Goal: Information Seeking & Learning: Check status

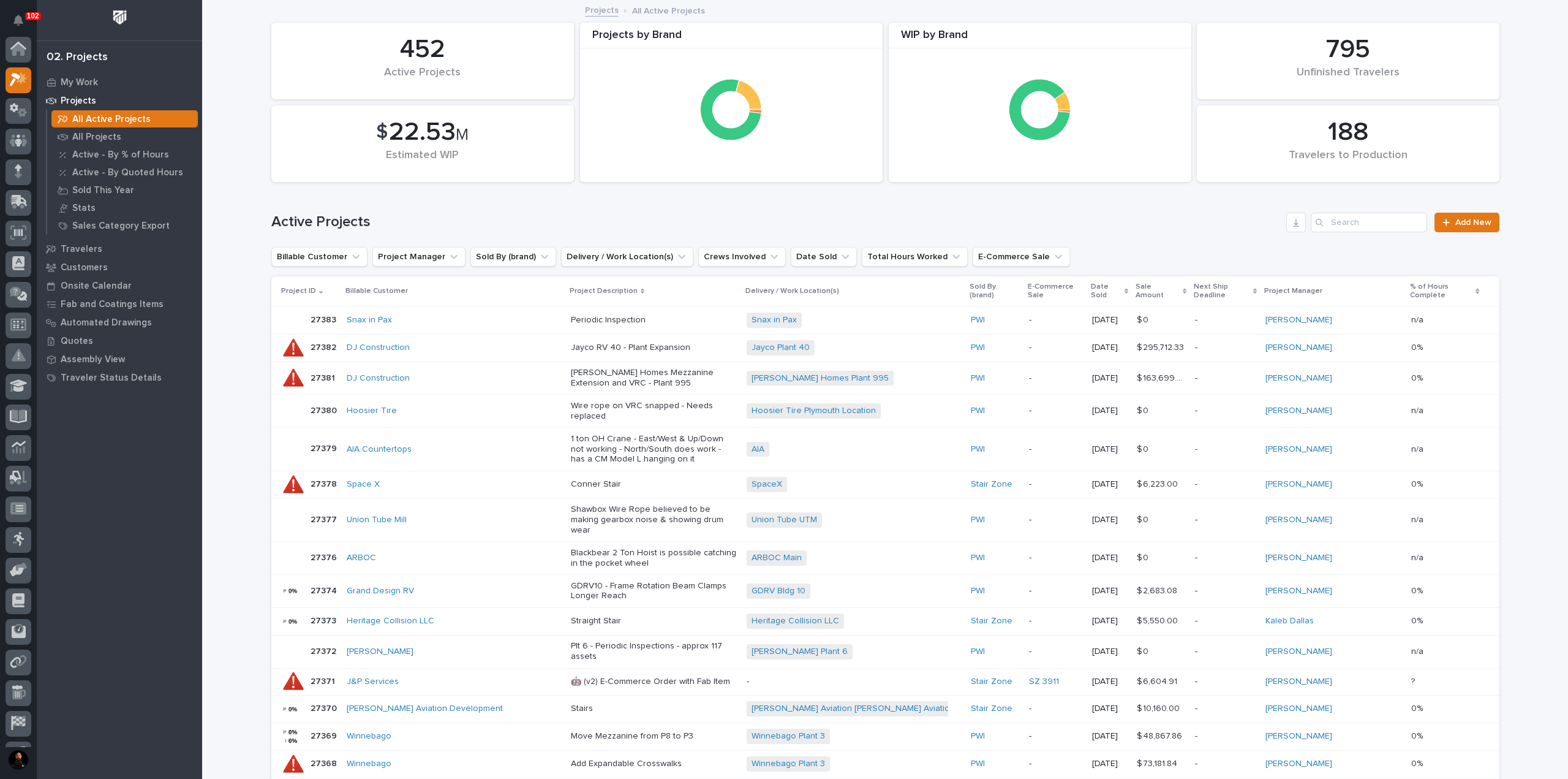
scroll to position [30, 0]
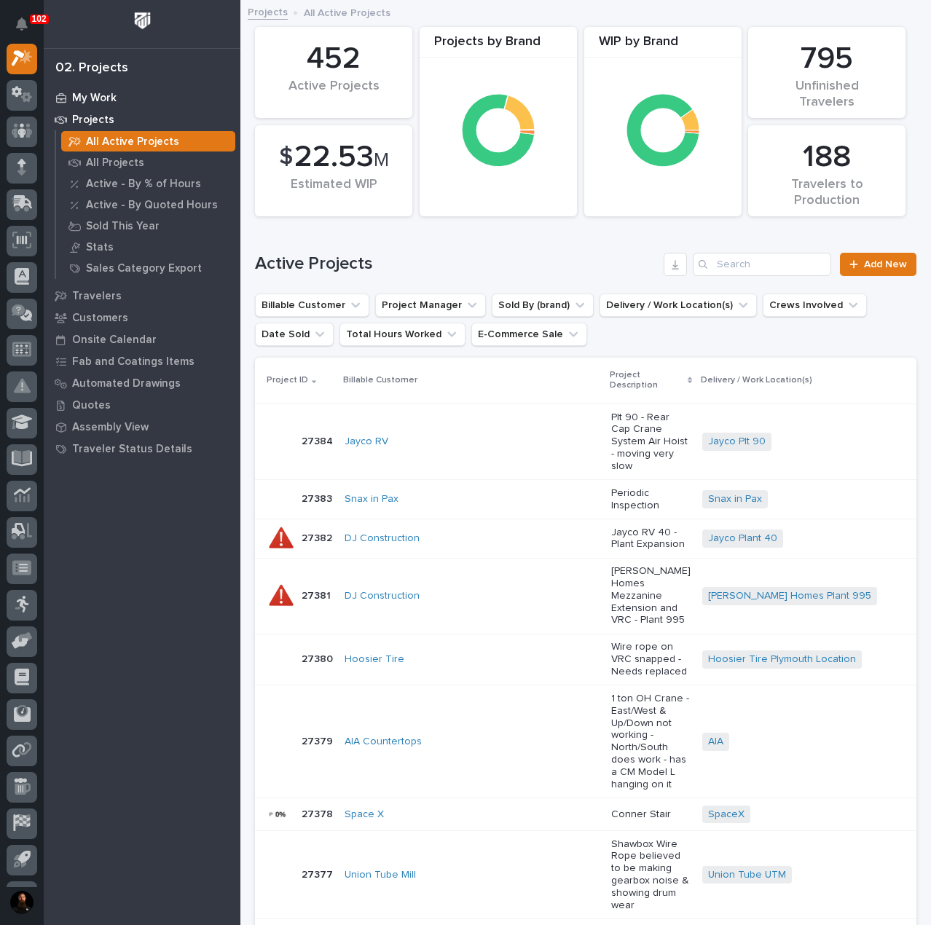
click at [103, 95] on p "My Work" at bounding box center [94, 98] width 44 height 13
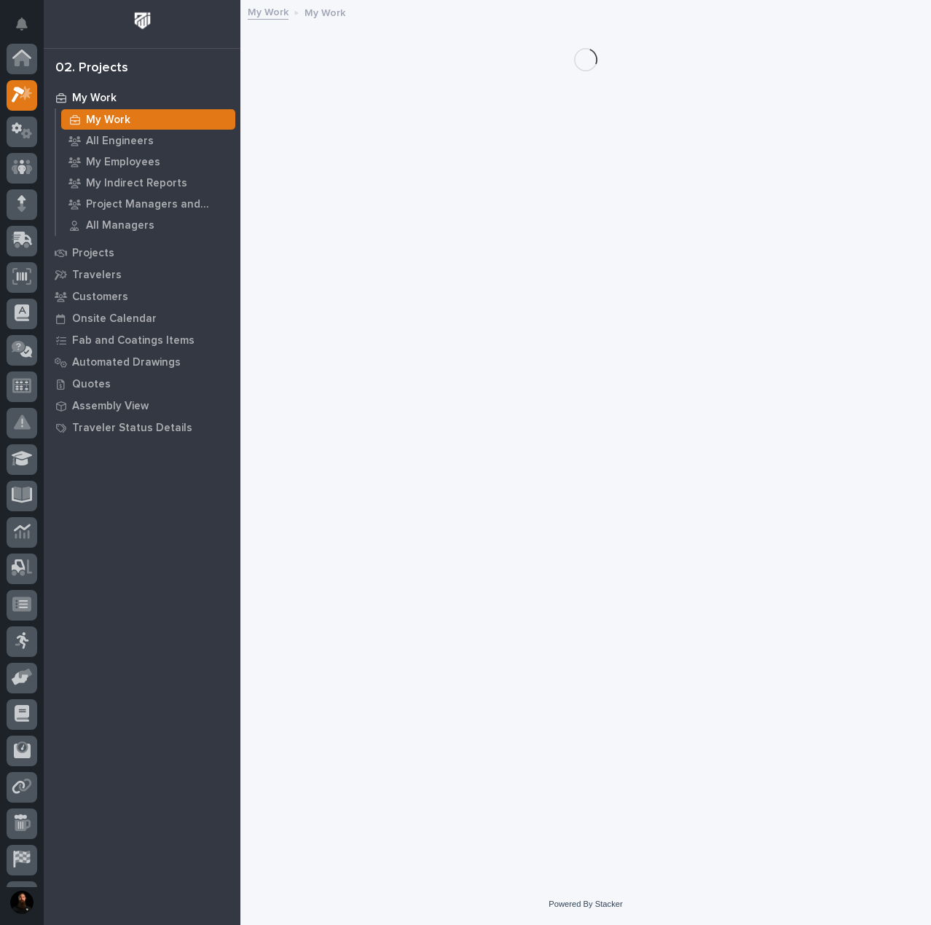
scroll to position [36, 0]
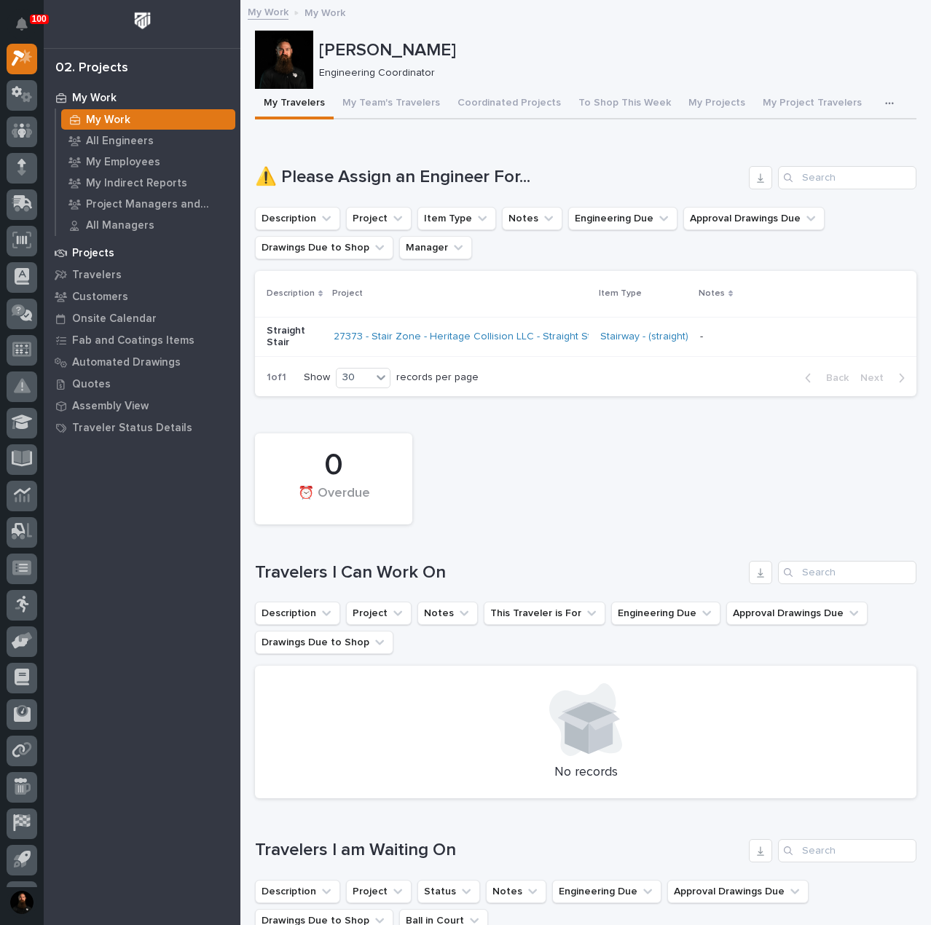
click at [82, 260] on div "Projects" at bounding box center [141, 253] width 189 height 20
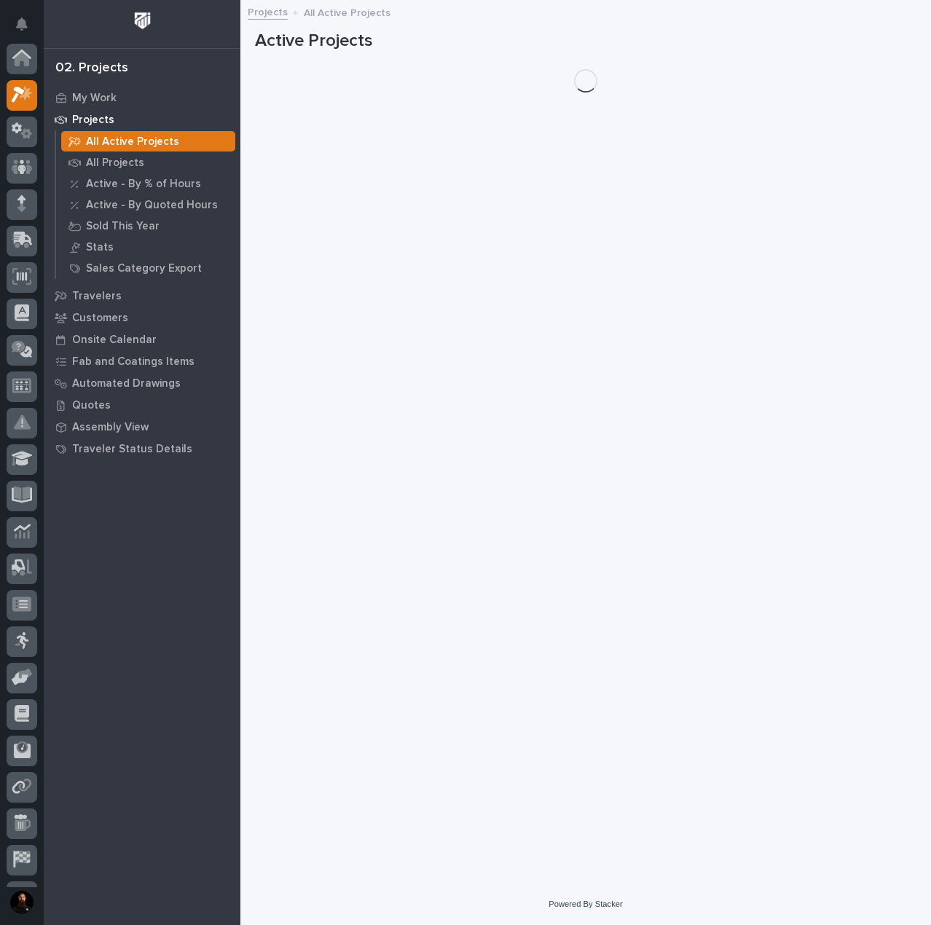
scroll to position [36, 0]
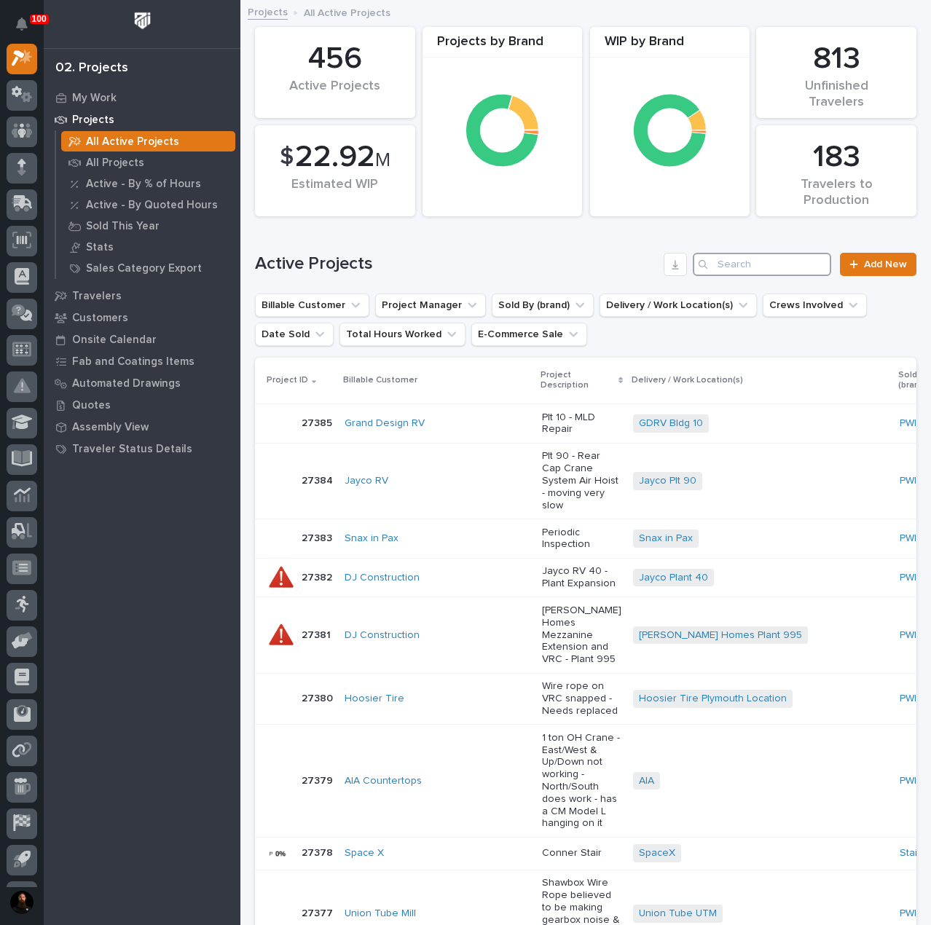
drag, startPoint x: 710, startPoint y: 256, endPoint x: 720, endPoint y: 261, distance: 11.1
click at [713, 258] on input "Search" at bounding box center [762, 264] width 138 height 23
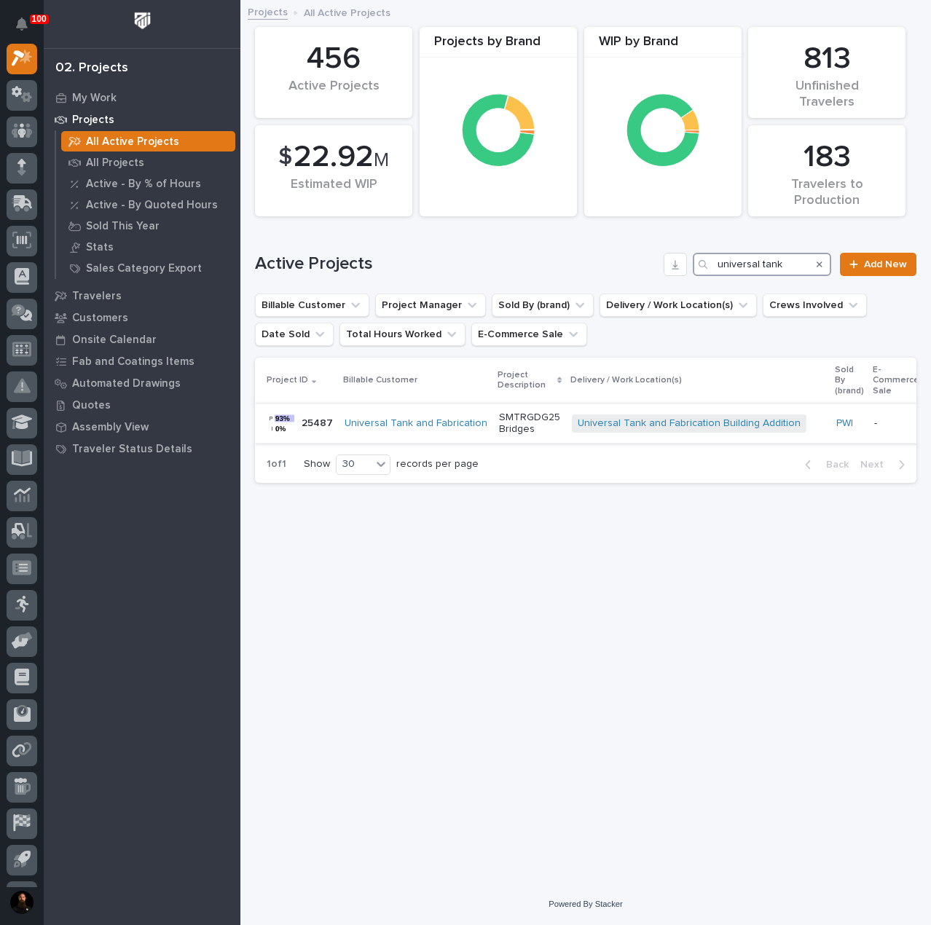
type input "universal tank"
click at [326, 422] on p "25487" at bounding box center [319, 422] width 34 height 15
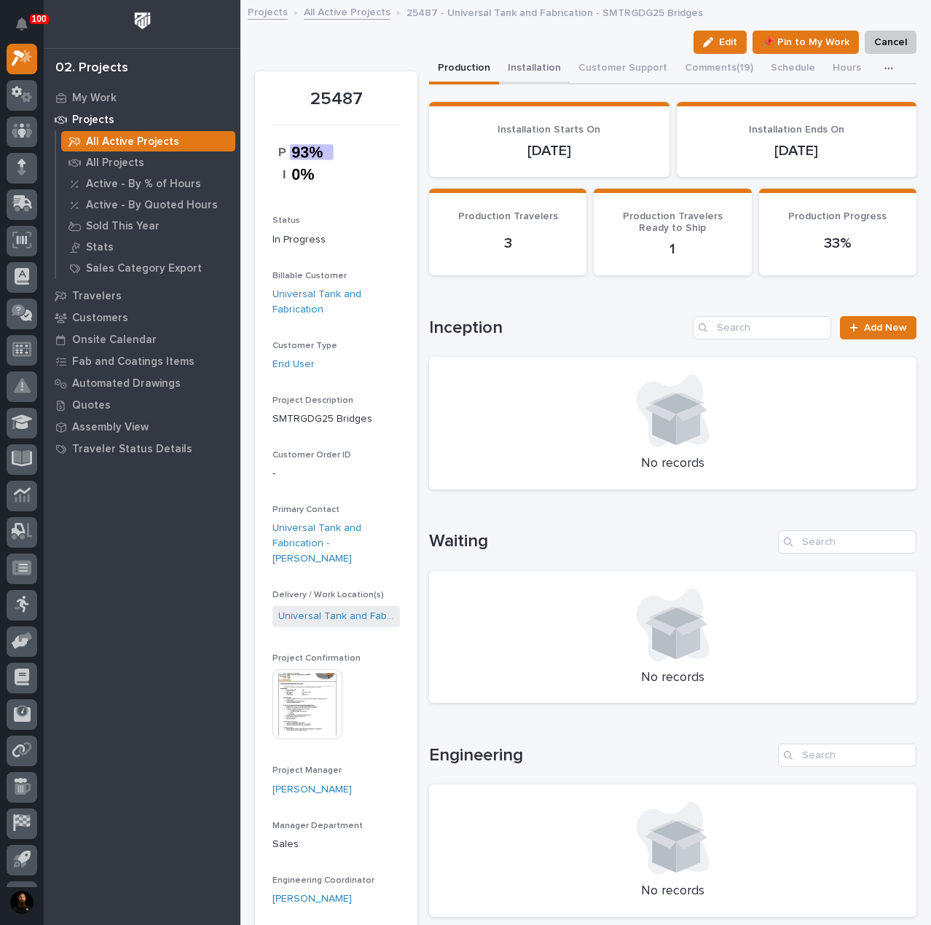
click at [546, 68] on button "Installation" at bounding box center [534, 69] width 71 height 31
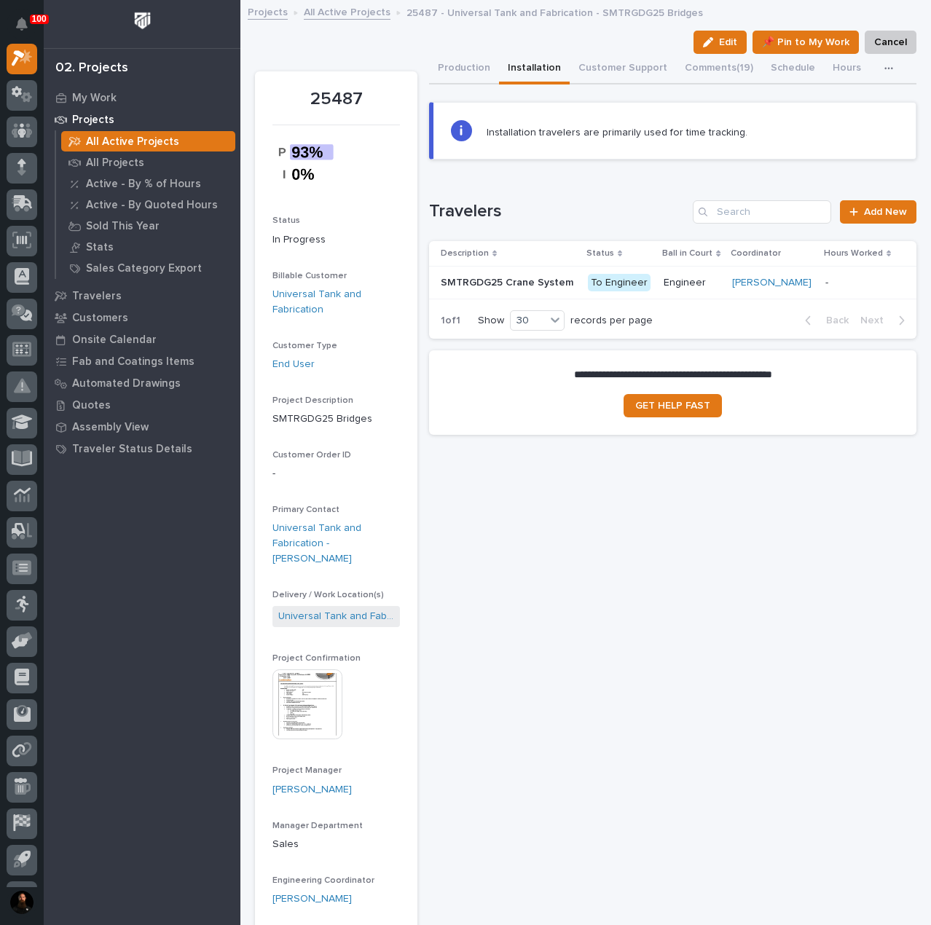
click at [504, 281] on p "SMTRGDG25 Crane System" at bounding box center [509, 281] width 136 height 15
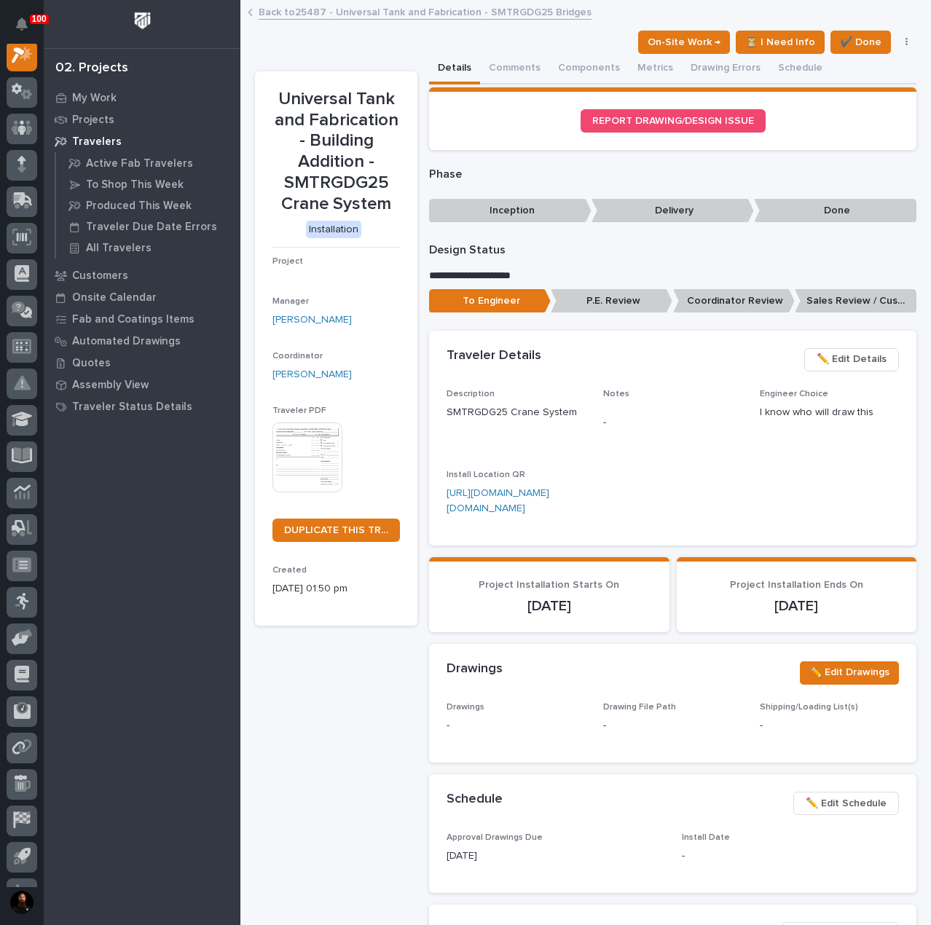
scroll to position [36, 0]
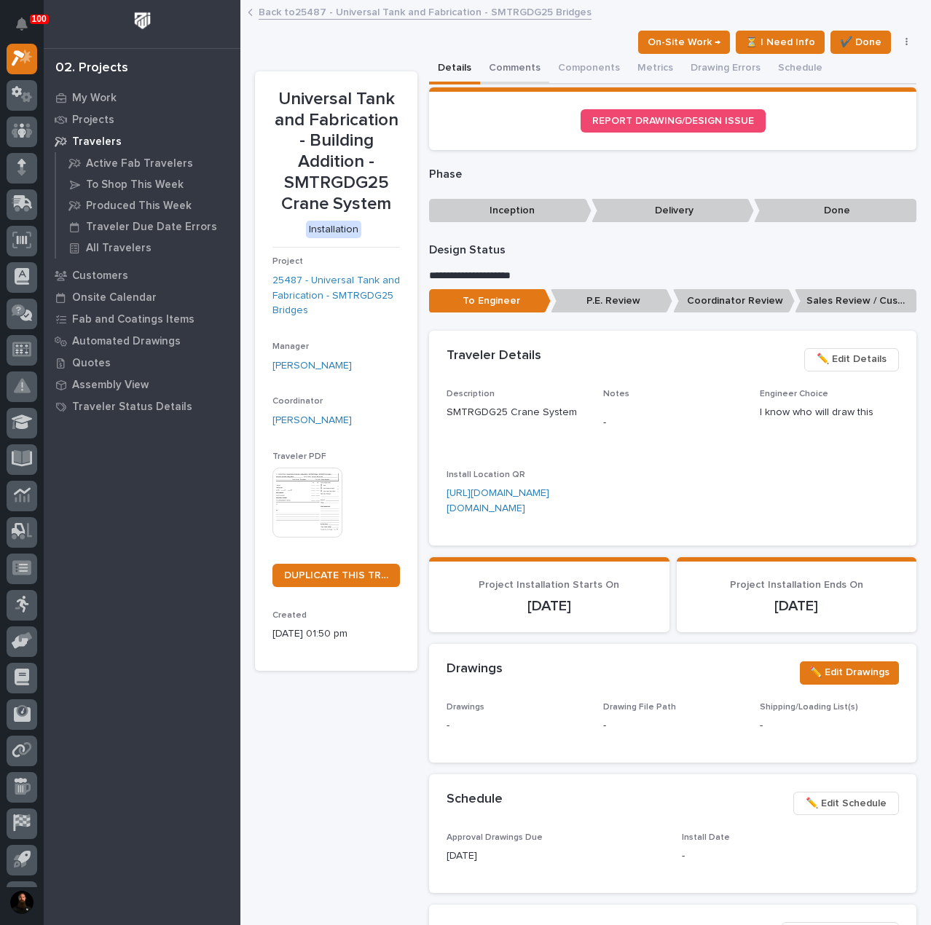
click at [519, 65] on button "Comments" at bounding box center [514, 69] width 69 height 31
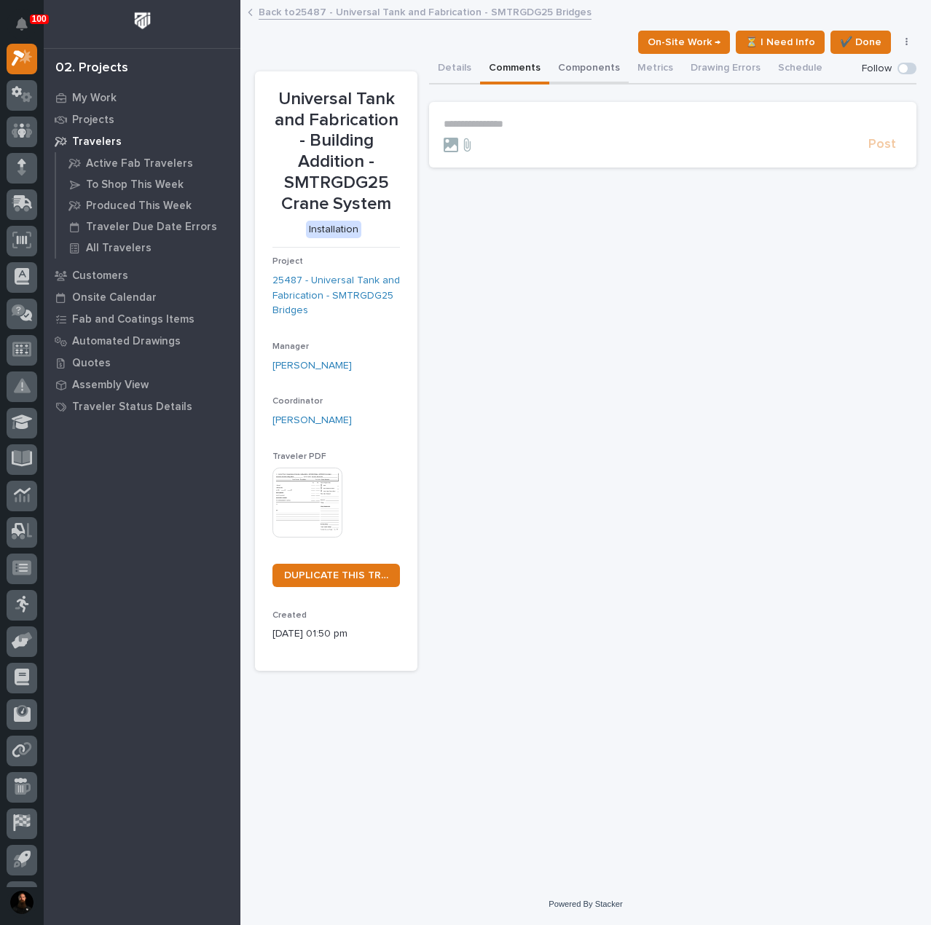
click at [555, 62] on button "Components" at bounding box center [588, 69] width 79 height 31
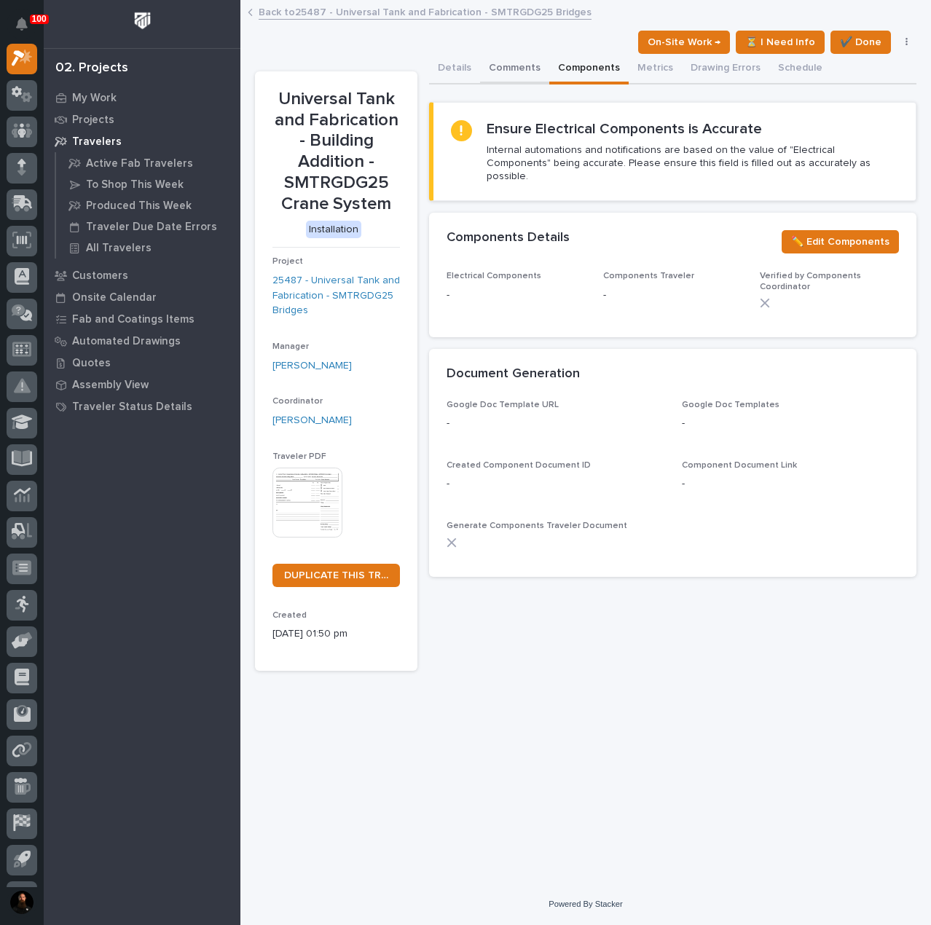
click at [517, 72] on button "Comments" at bounding box center [514, 69] width 69 height 31
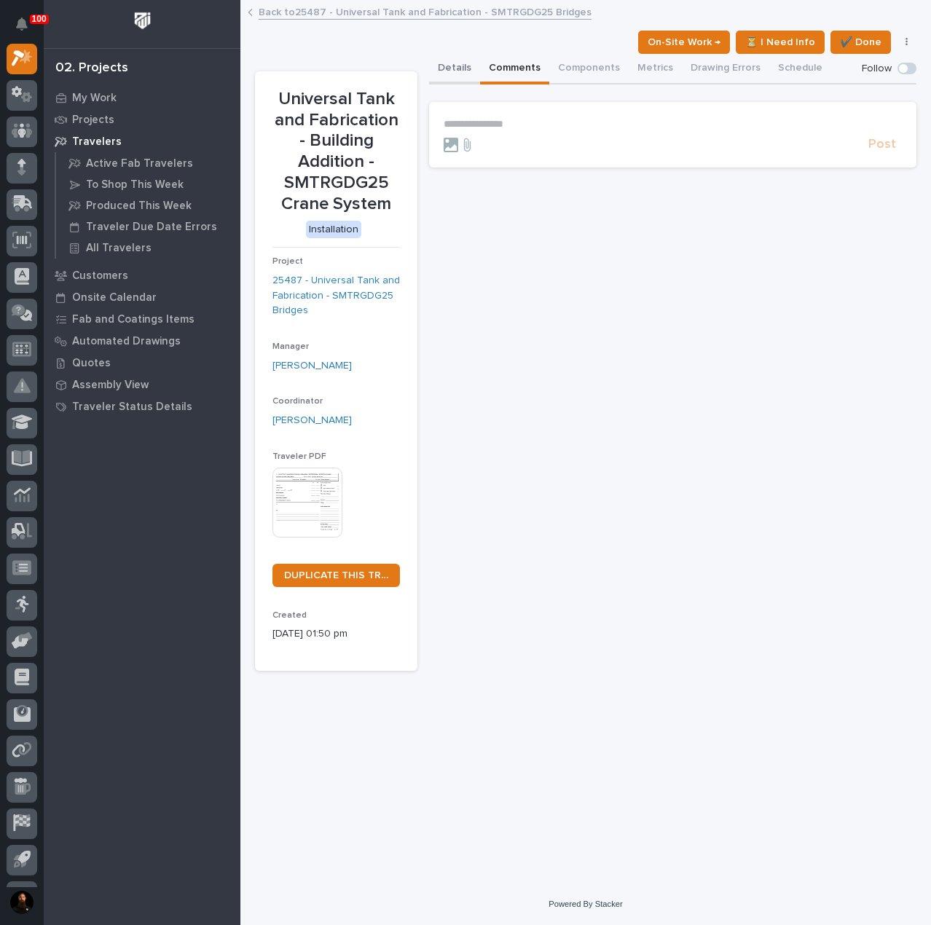
click at [466, 65] on button "Details" at bounding box center [454, 69] width 51 height 31
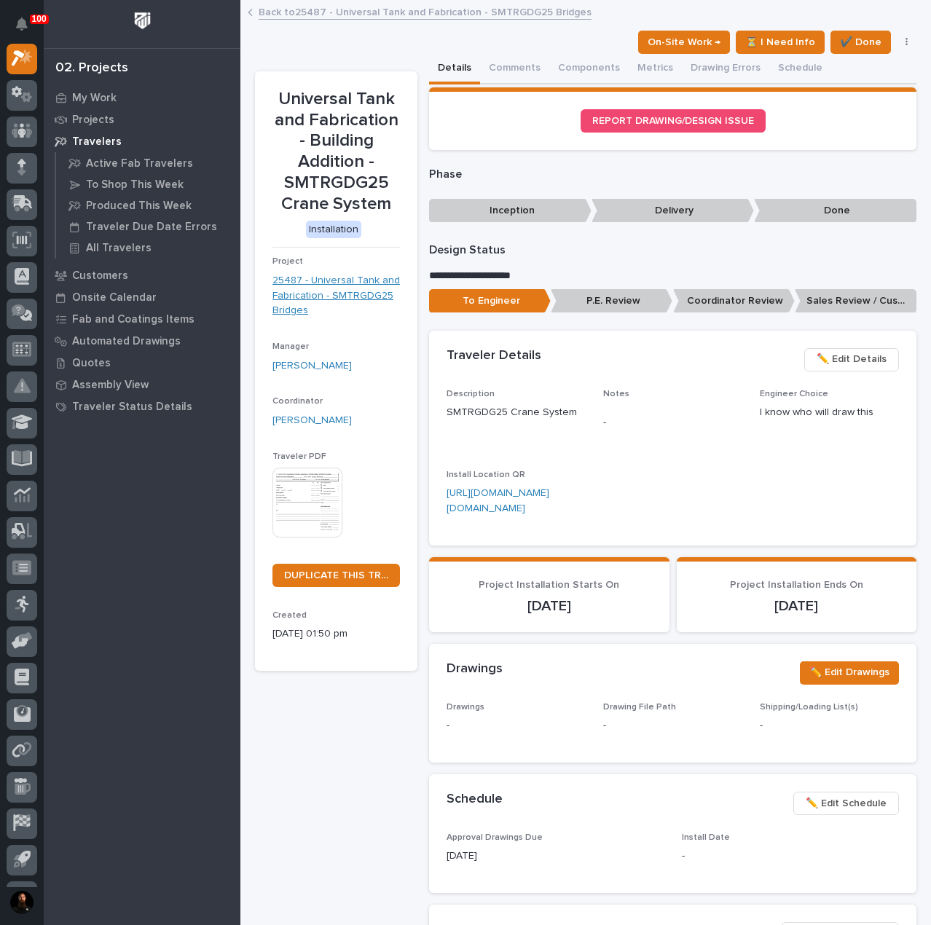
click at [319, 286] on link "25487 - Universal Tank and Fabrication - SMTRGDG25 Bridges" at bounding box center [337, 295] width 128 height 45
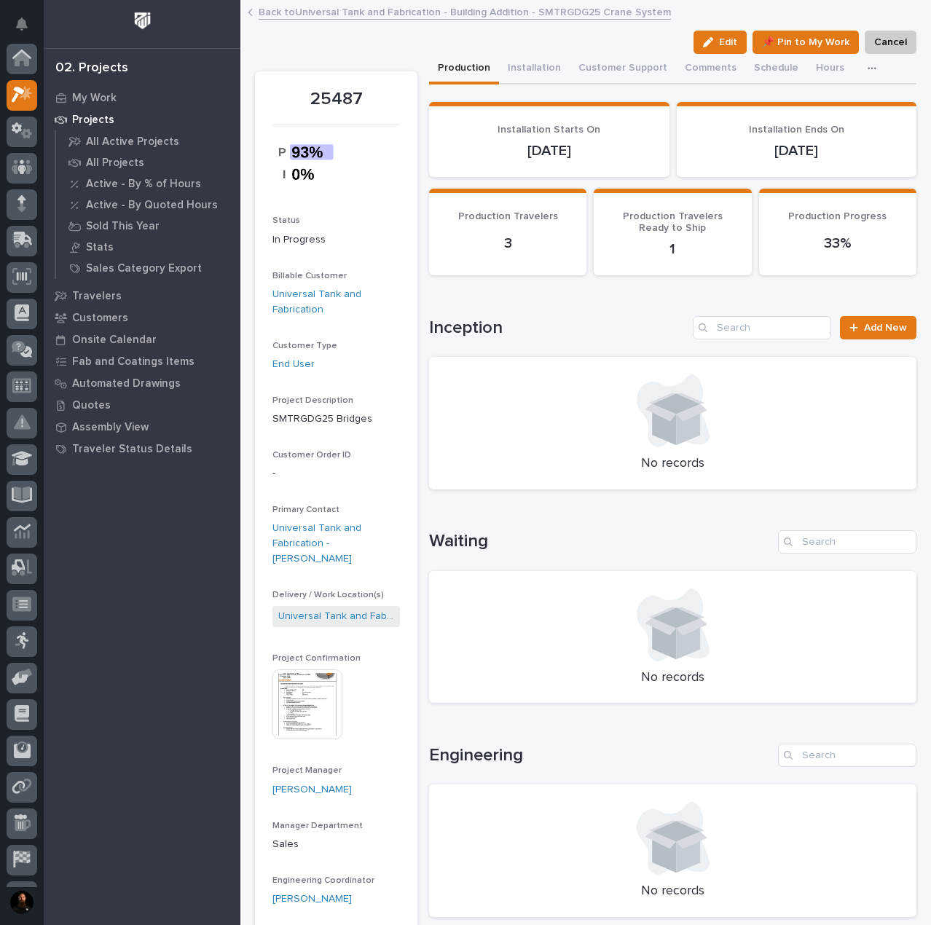
scroll to position [36, 0]
click at [885, 69] on icon "button" at bounding box center [889, 68] width 9 height 10
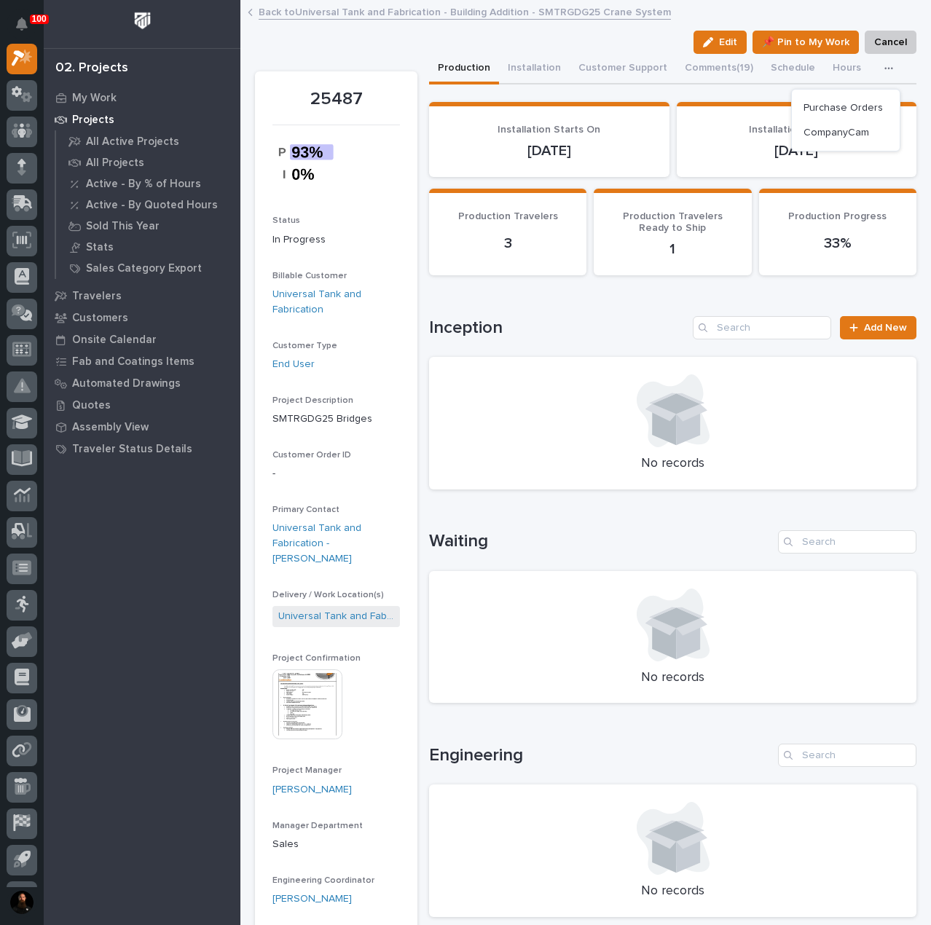
click at [885, 69] on icon "button" at bounding box center [889, 68] width 9 height 10
click at [708, 70] on div "Production Installation Customer Support Comments (19) Schedule Hours Purchase …" at bounding box center [672, 69] width 487 height 31
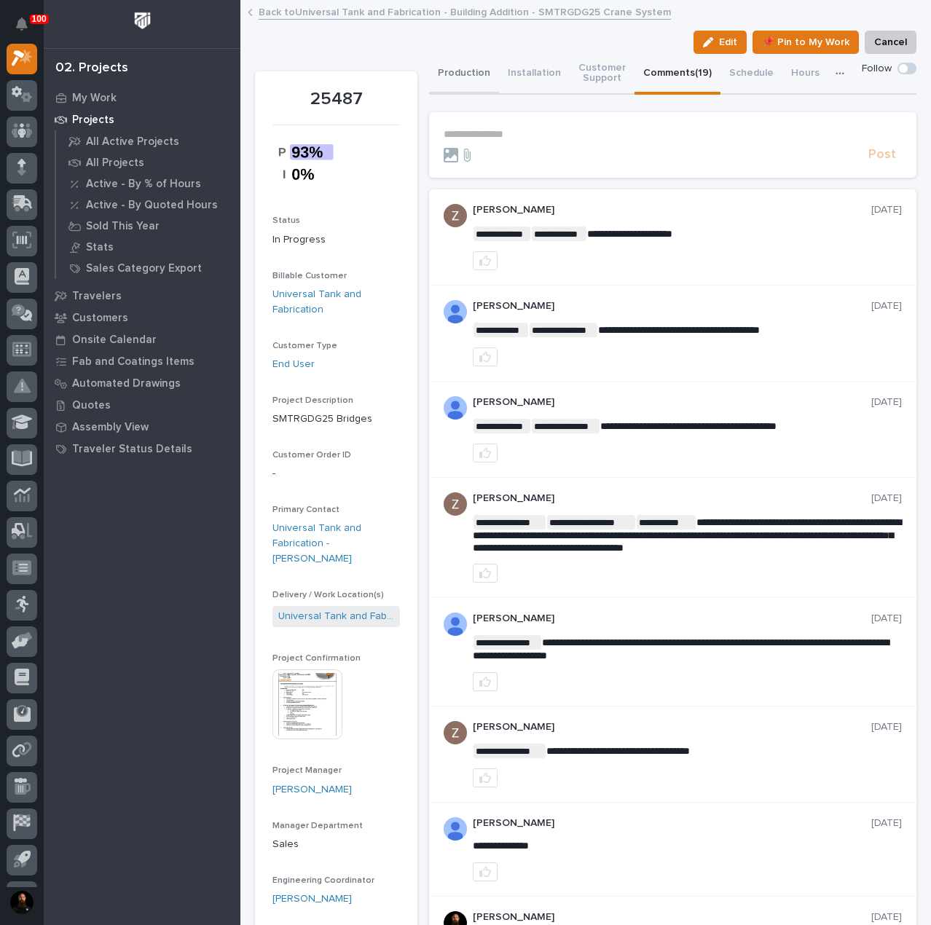
click at [458, 76] on button "Production" at bounding box center [464, 74] width 70 height 41
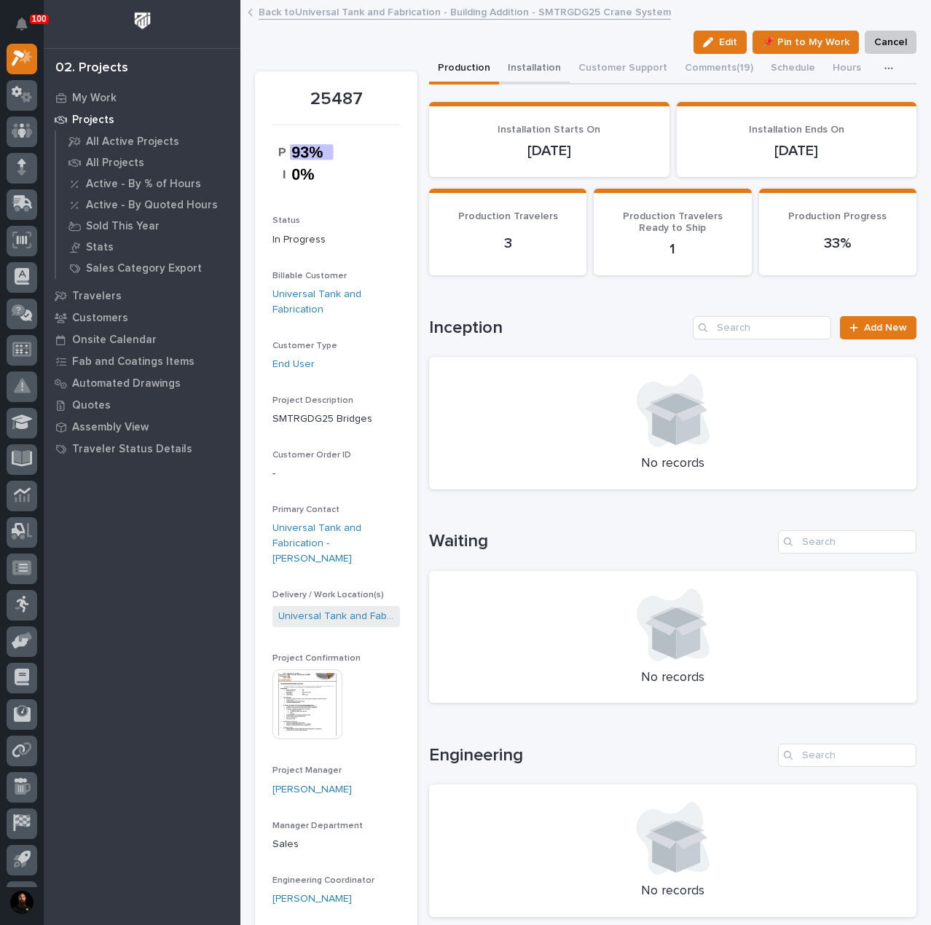
click at [525, 75] on button "Installation" at bounding box center [534, 69] width 71 height 31
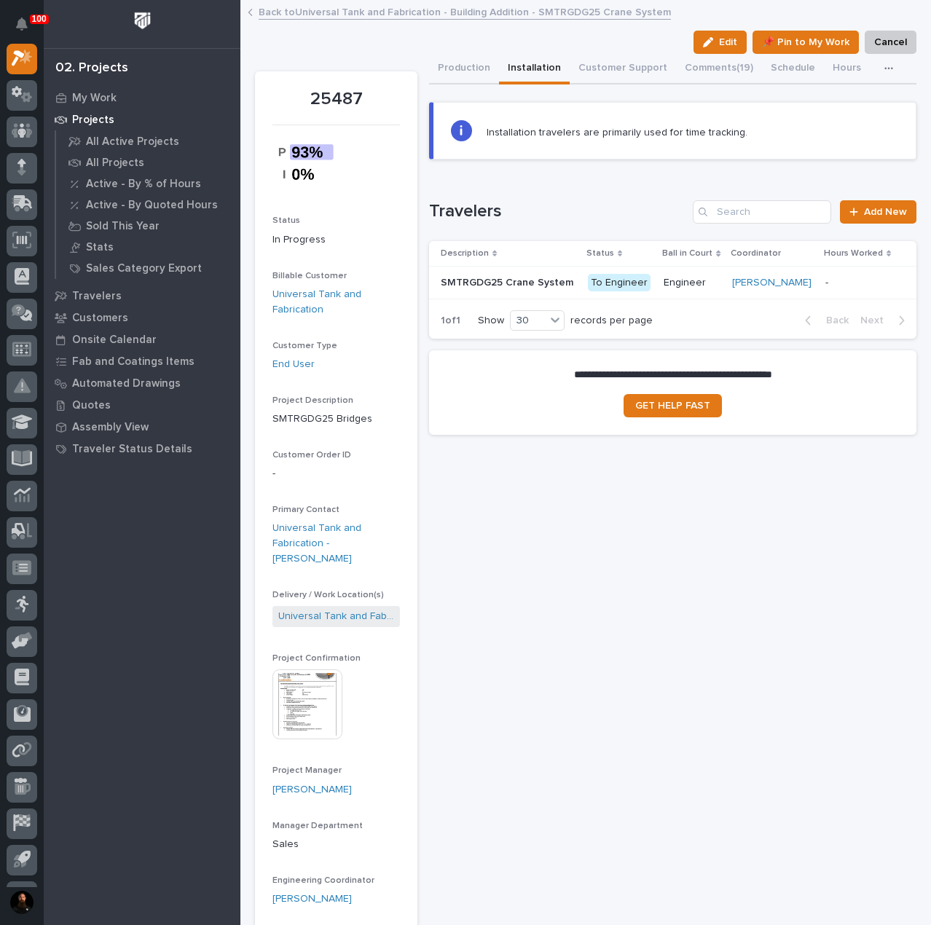
click at [533, 278] on p "SMTRGDG25 Crane System" at bounding box center [509, 281] width 136 height 15
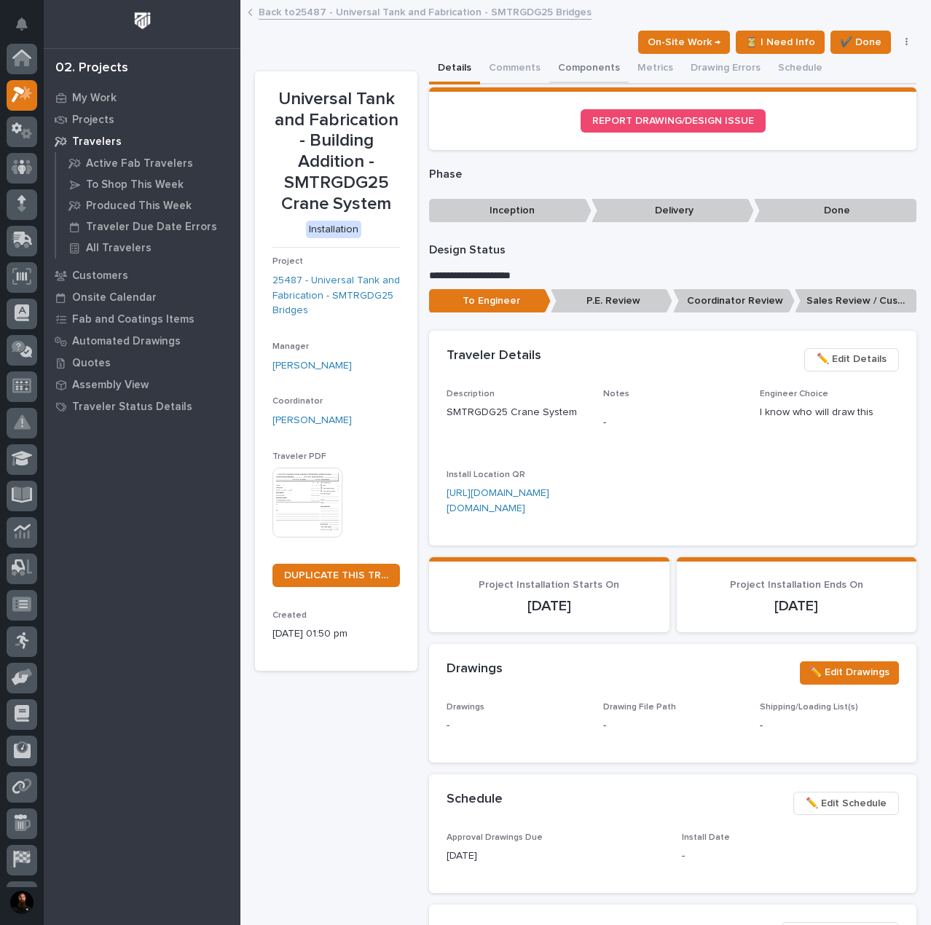
scroll to position [36, 0]
drag, startPoint x: 501, startPoint y: 68, endPoint x: 525, endPoint y: 85, distance: 29.3
click at [501, 68] on button "Comments" at bounding box center [514, 69] width 69 height 31
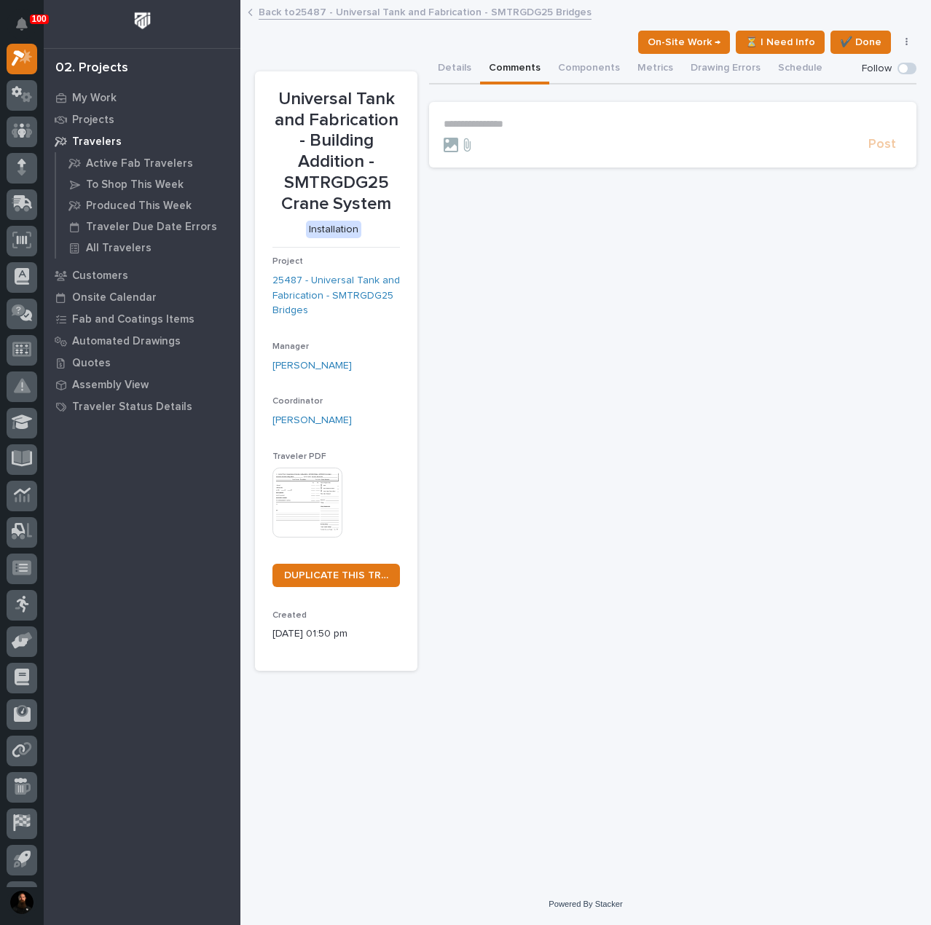
click at [530, 124] on p "**********" at bounding box center [673, 124] width 458 height 12
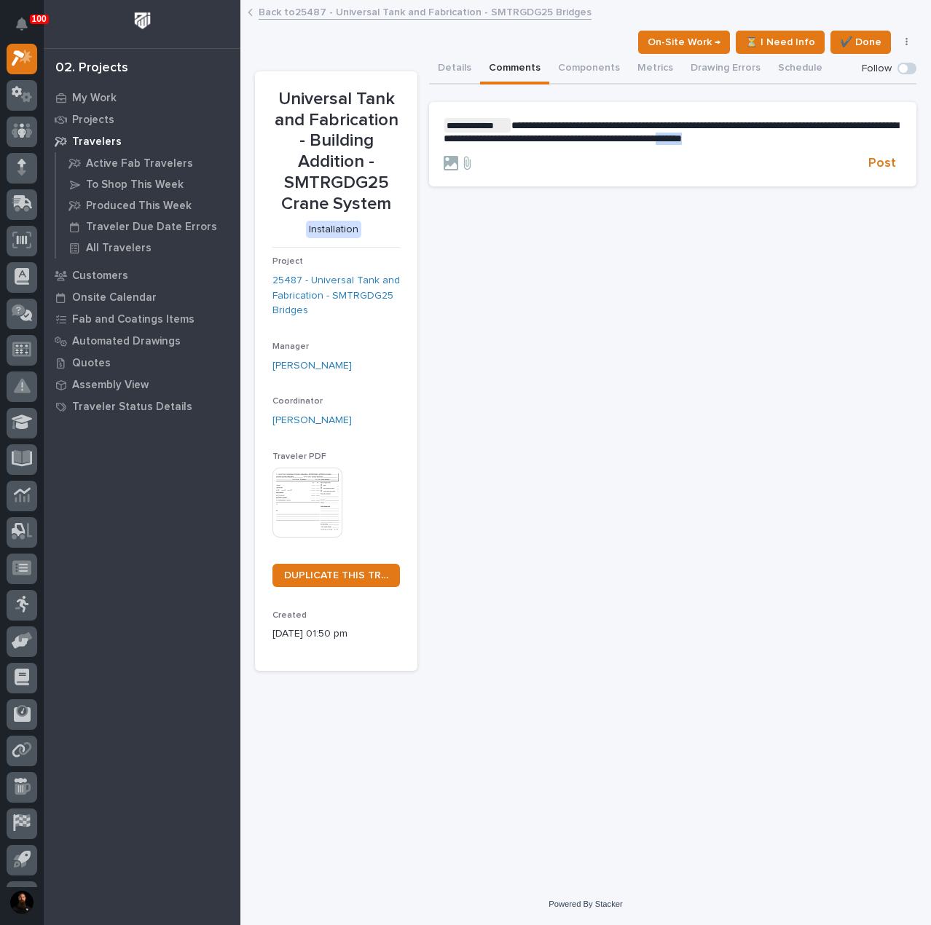
drag, startPoint x: 831, startPoint y: 138, endPoint x: 777, endPoint y: 149, distance: 54.9
click at [777, 149] on form "**********" at bounding box center [673, 145] width 458 height 54
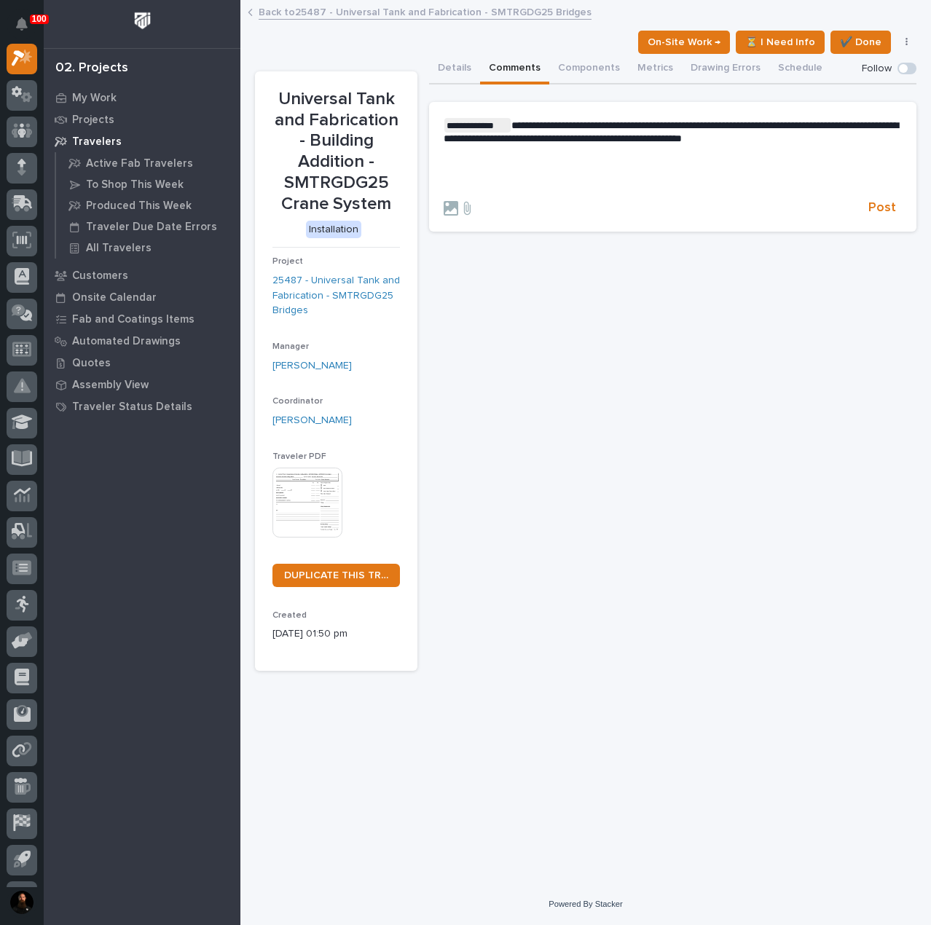
click at [463, 164] on p "﻿" at bounding box center [673, 161] width 458 height 12
click at [484, 180] on p "﻿" at bounding box center [673, 183] width 458 height 12
click at [890, 215] on span "Post" at bounding box center [883, 208] width 28 height 17
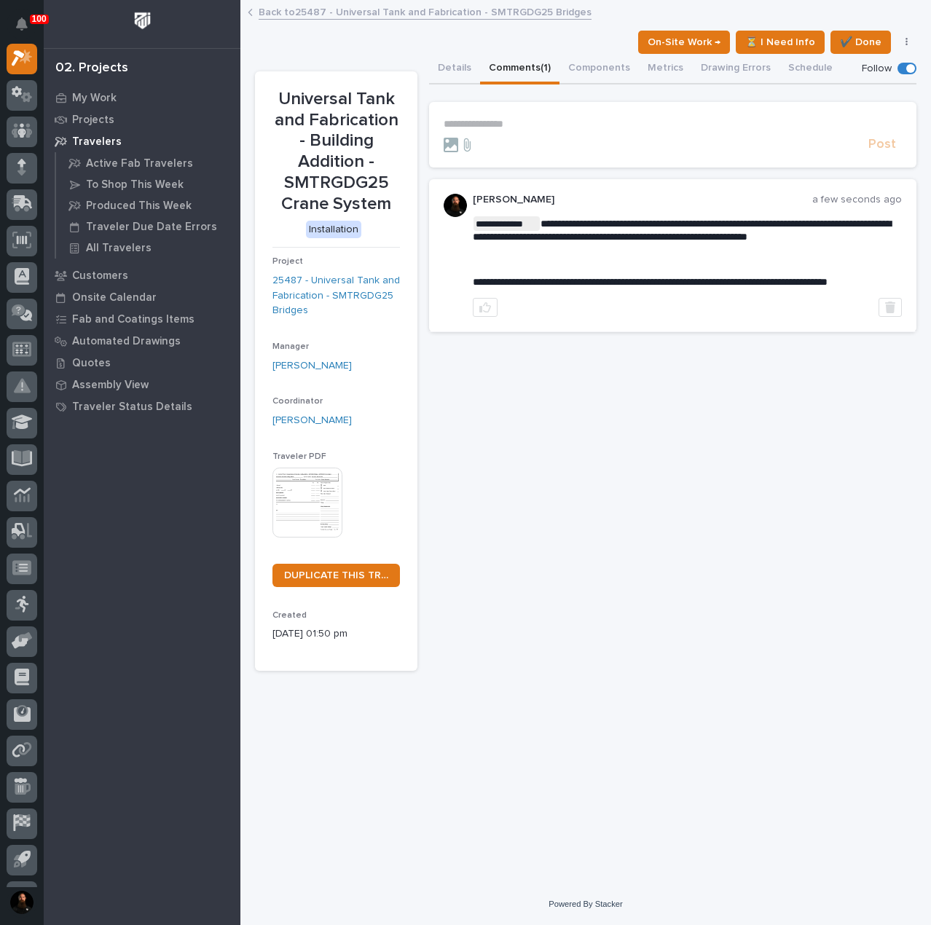
drag, startPoint x: 497, startPoint y: 125, endPoint x: 505, endPoint y: 128, distance: 8.8
click at [497, 126] on p "**********" at bounding box center [673, 124] width 458 height 12
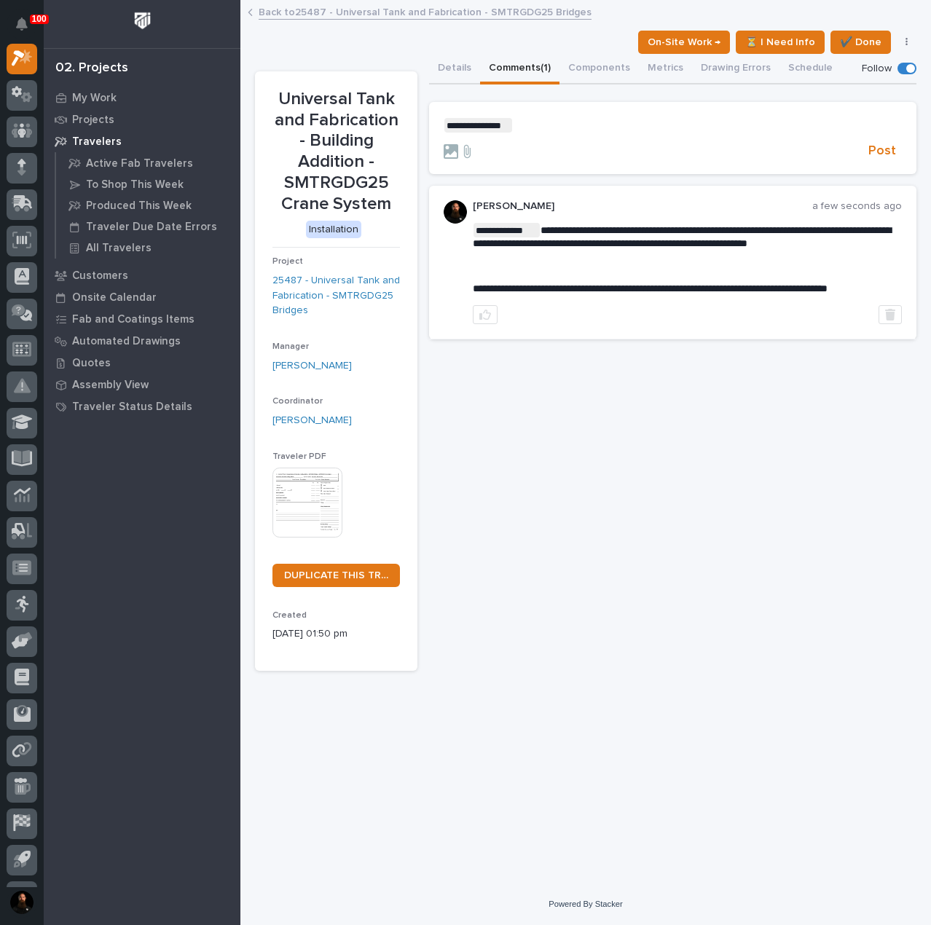
drag, startPoint x: 888, startPoint y: 153, endPoint x: 780, endPoint y: 168, distance: 108.9
click at [885, 153] on span "Post" at bounding box center [883, 151] width 28 height 17
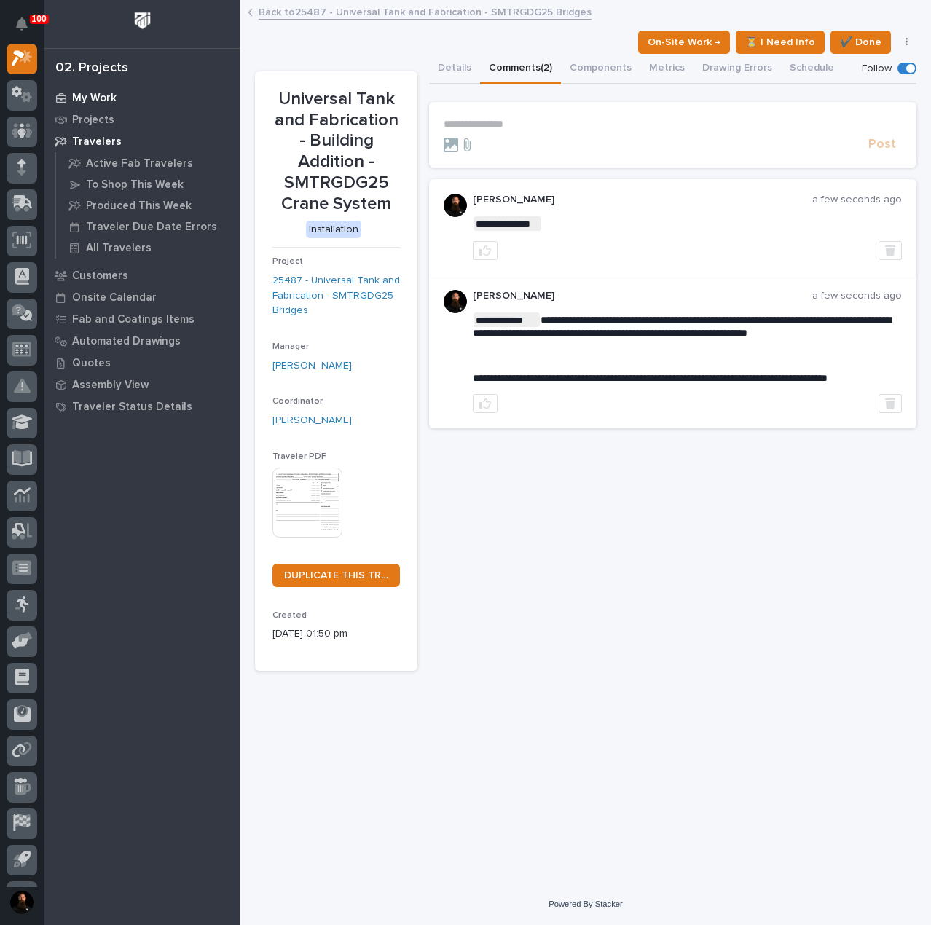
click at [108, 93] on p "My Work" at bounding box center [94, 98] width 44 height 13
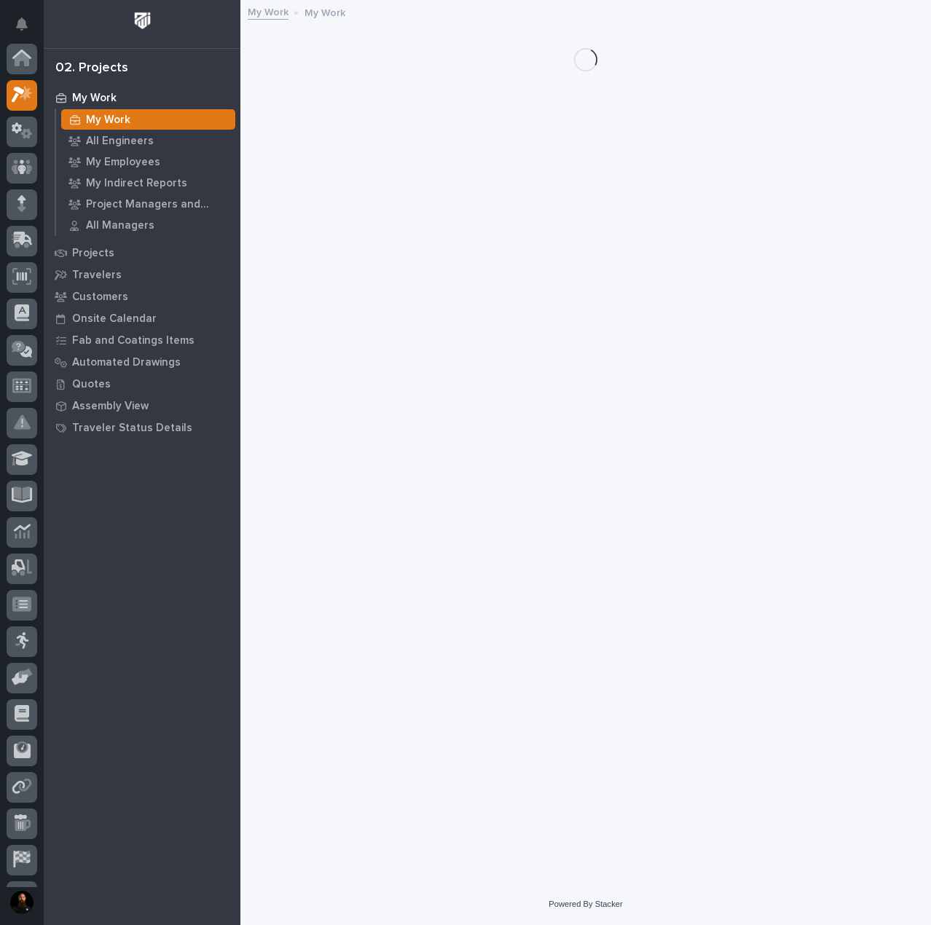
scroll to position [36, 0]
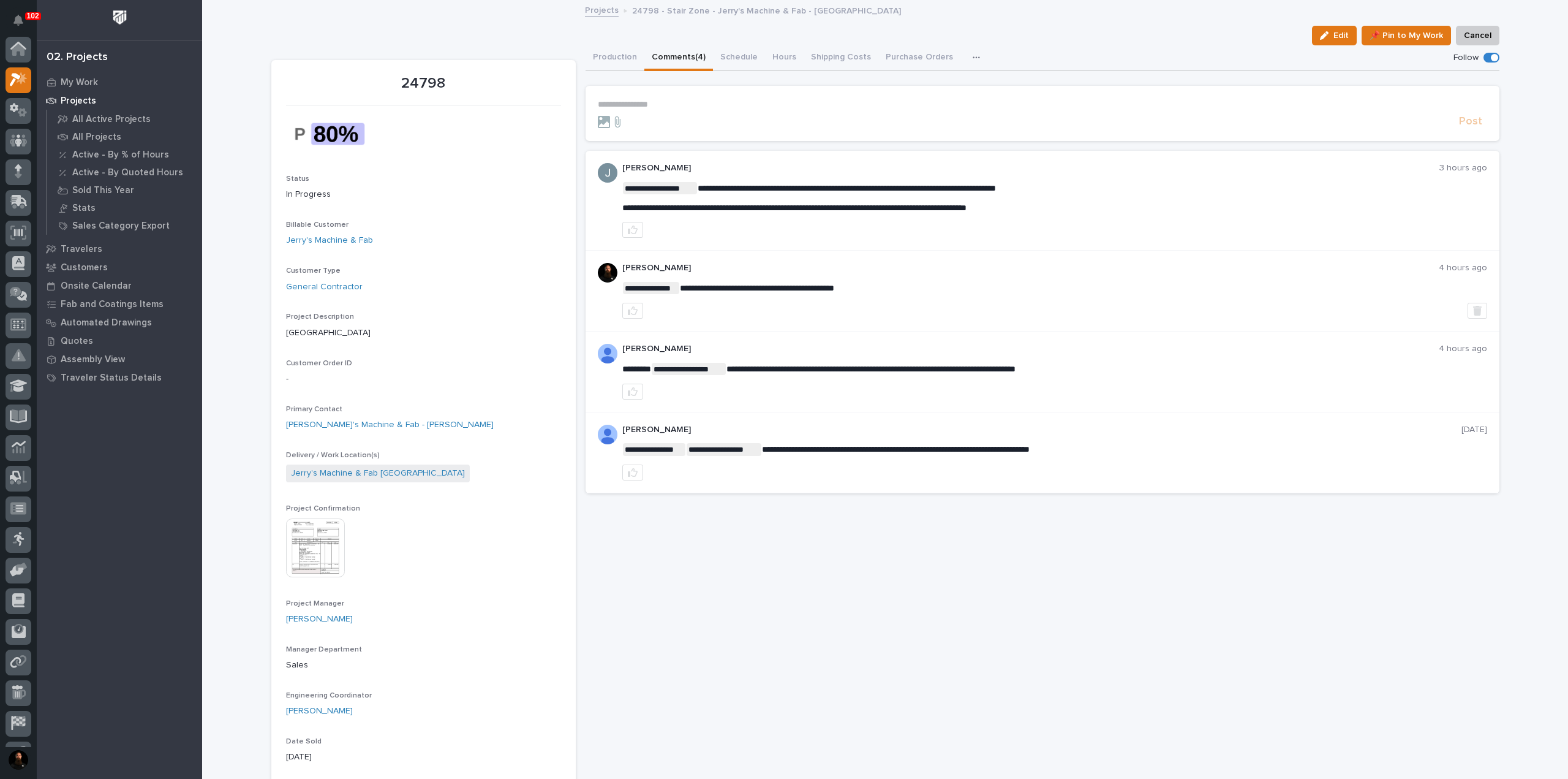
scroll to position [30, 0]
click at [640, 108] on p "**********" at bounding box center [1043, 104] width 890 height 10
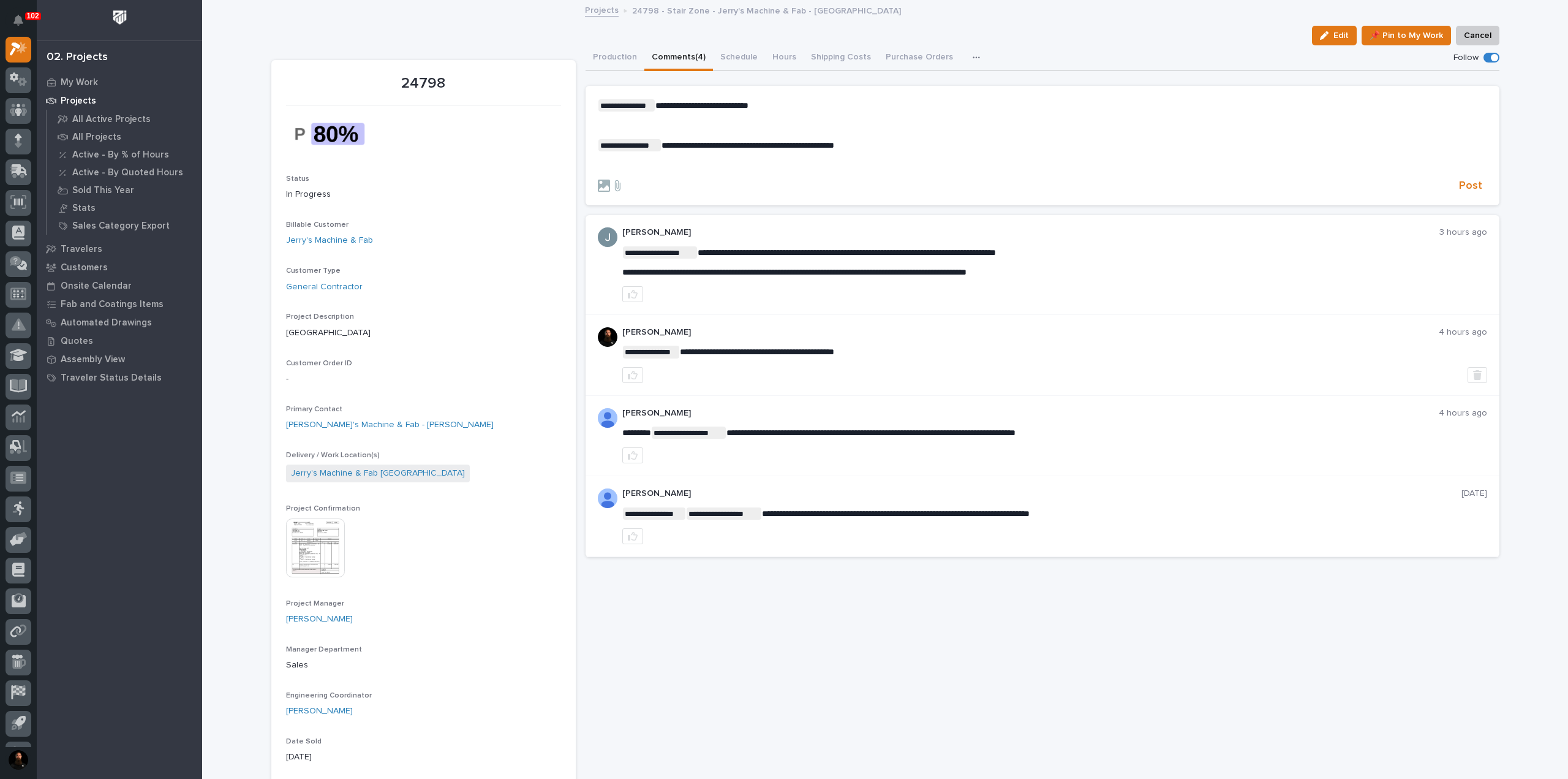
click at [610, 159] on div "**********" at bounding box center [1043, 135] width 890 height 72
click at [1467, 184] on span "Post" at bounding box center [1471, 186] width 24 height 14
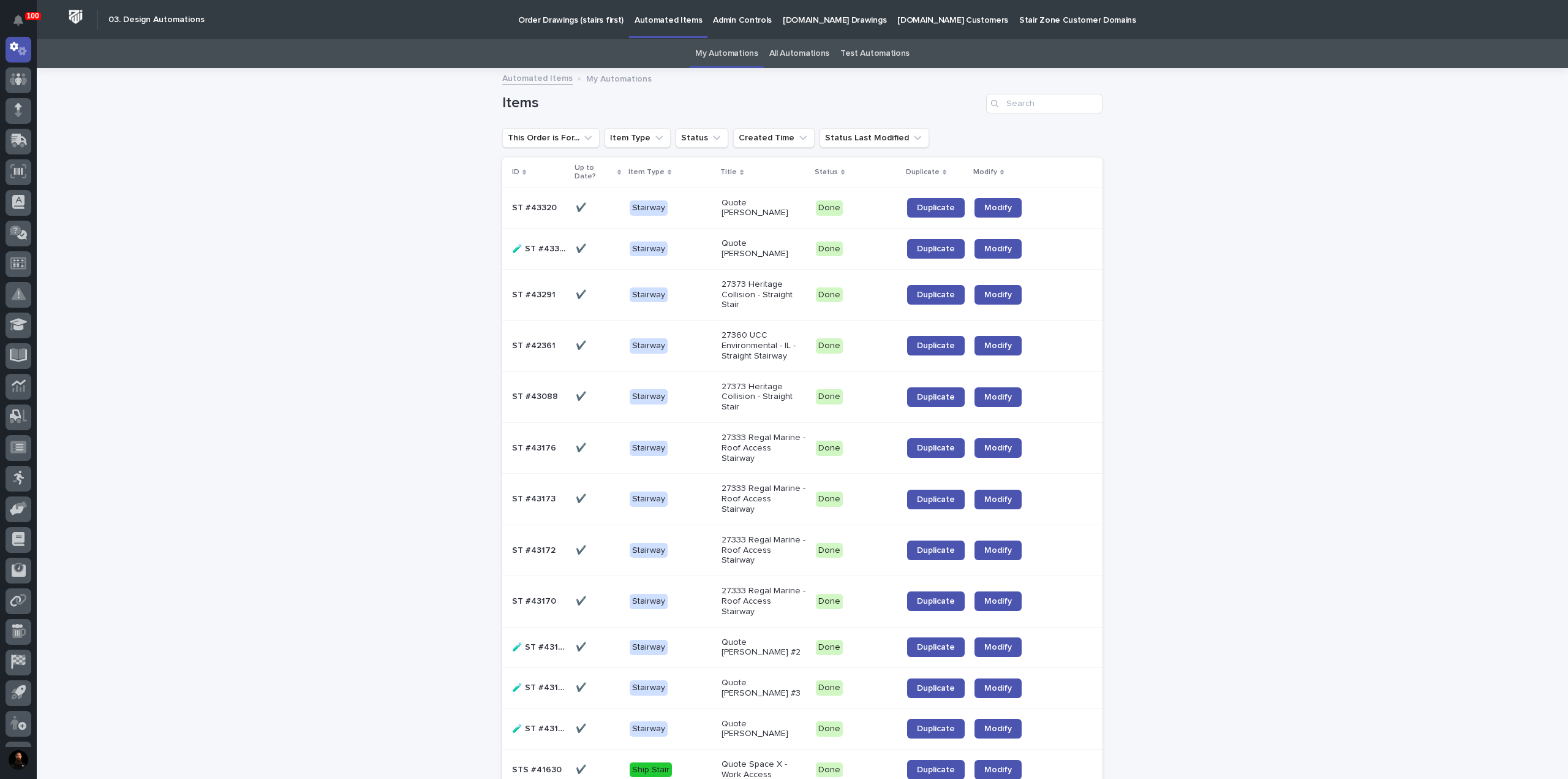
click at [784, 60] on link "All Automations" at bounding box center [799, 54] width 60 height 29
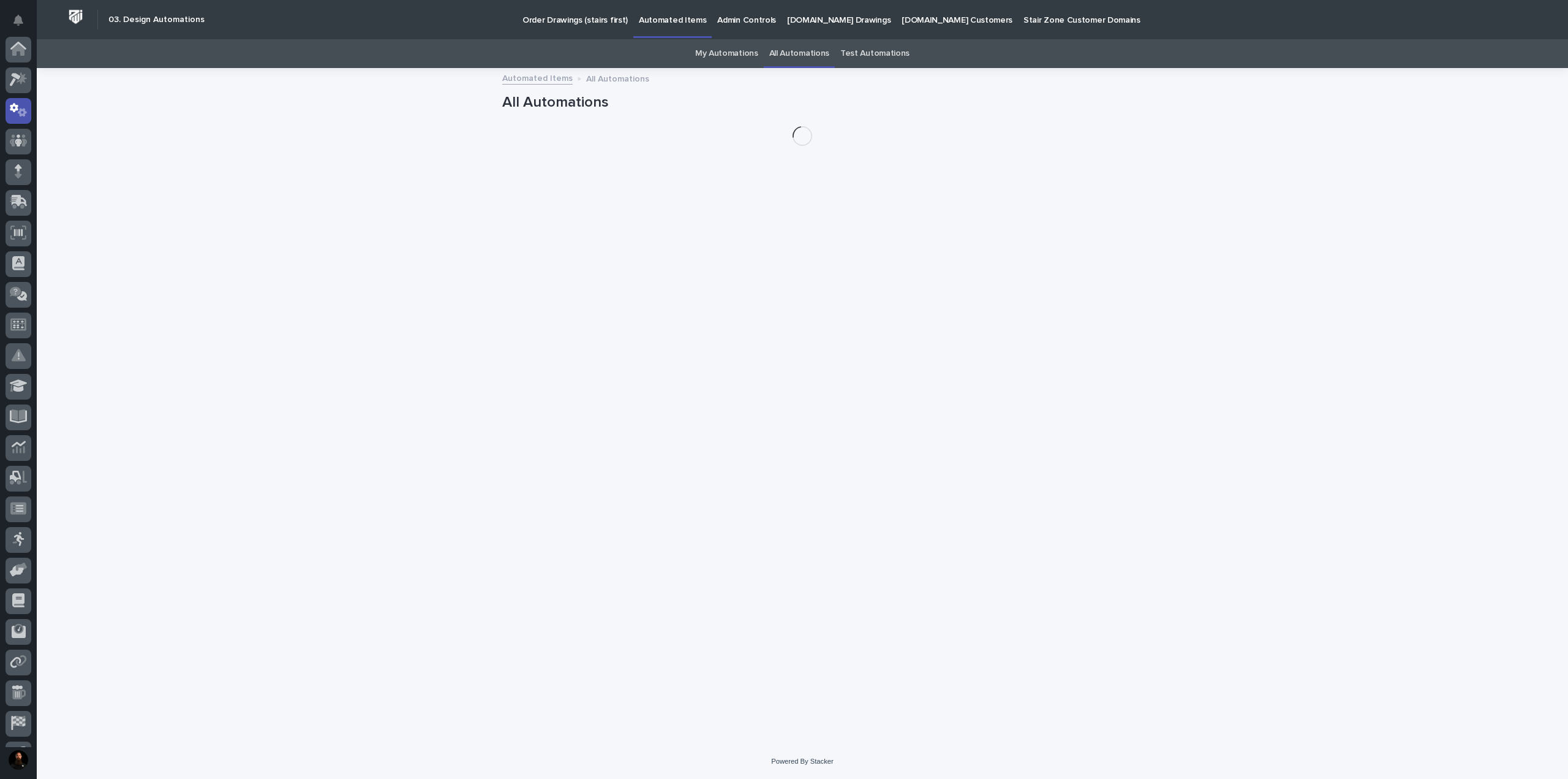
scroll to position [61, 0]
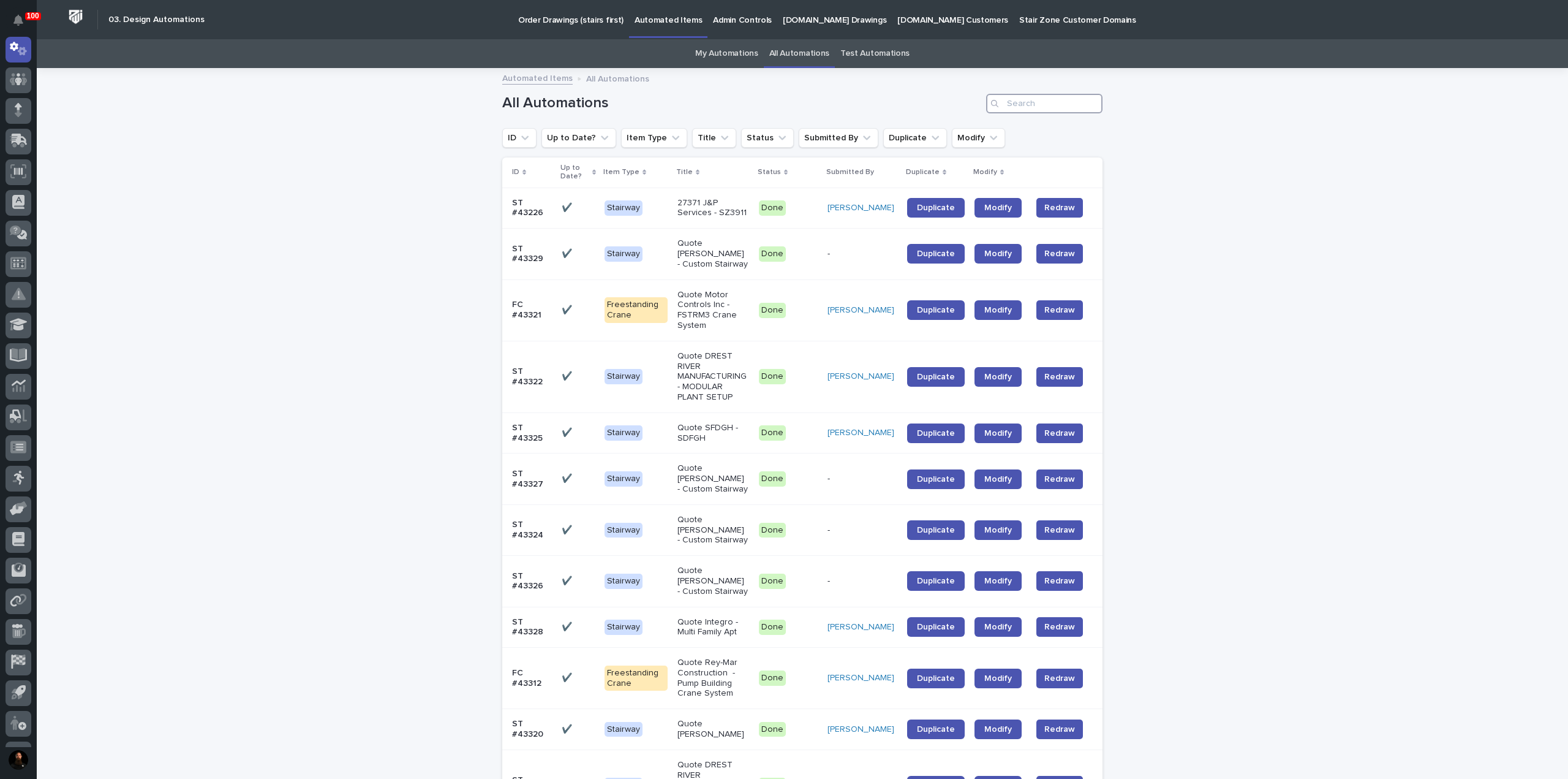
click at [784, 101] on input "Search" at bounding box center [1044, 103] width 116 height 19
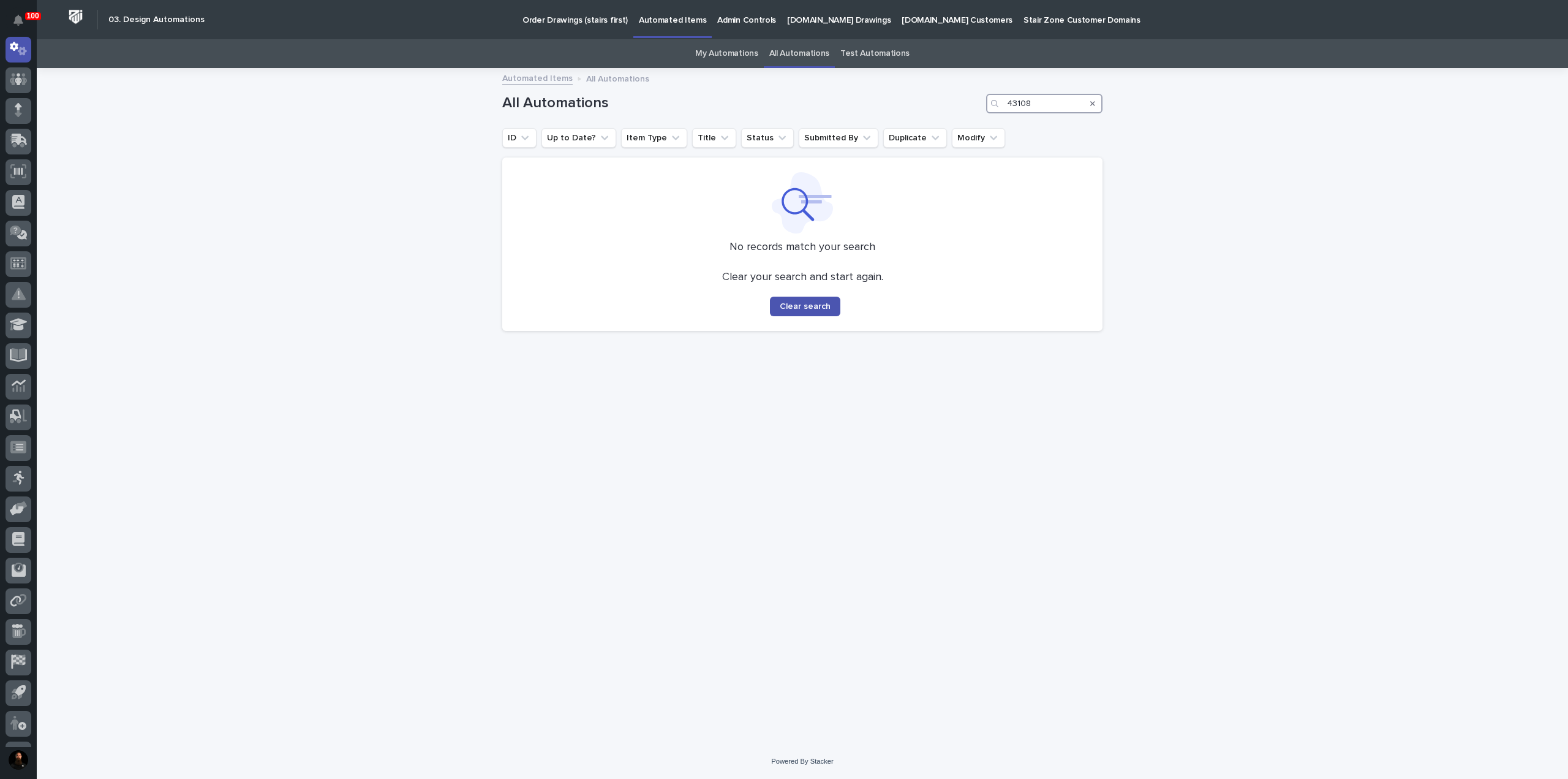
type input "43108"
click at [784, 39] on div "Order Drawings (stairs first) Automated Items Admin Controls StairZone.com Draw…" at bounding box center [874, 19] width 1327 height 40
click at [784, 52] on link "All Automations" at bounding box center [799, 54] width 60 height 29
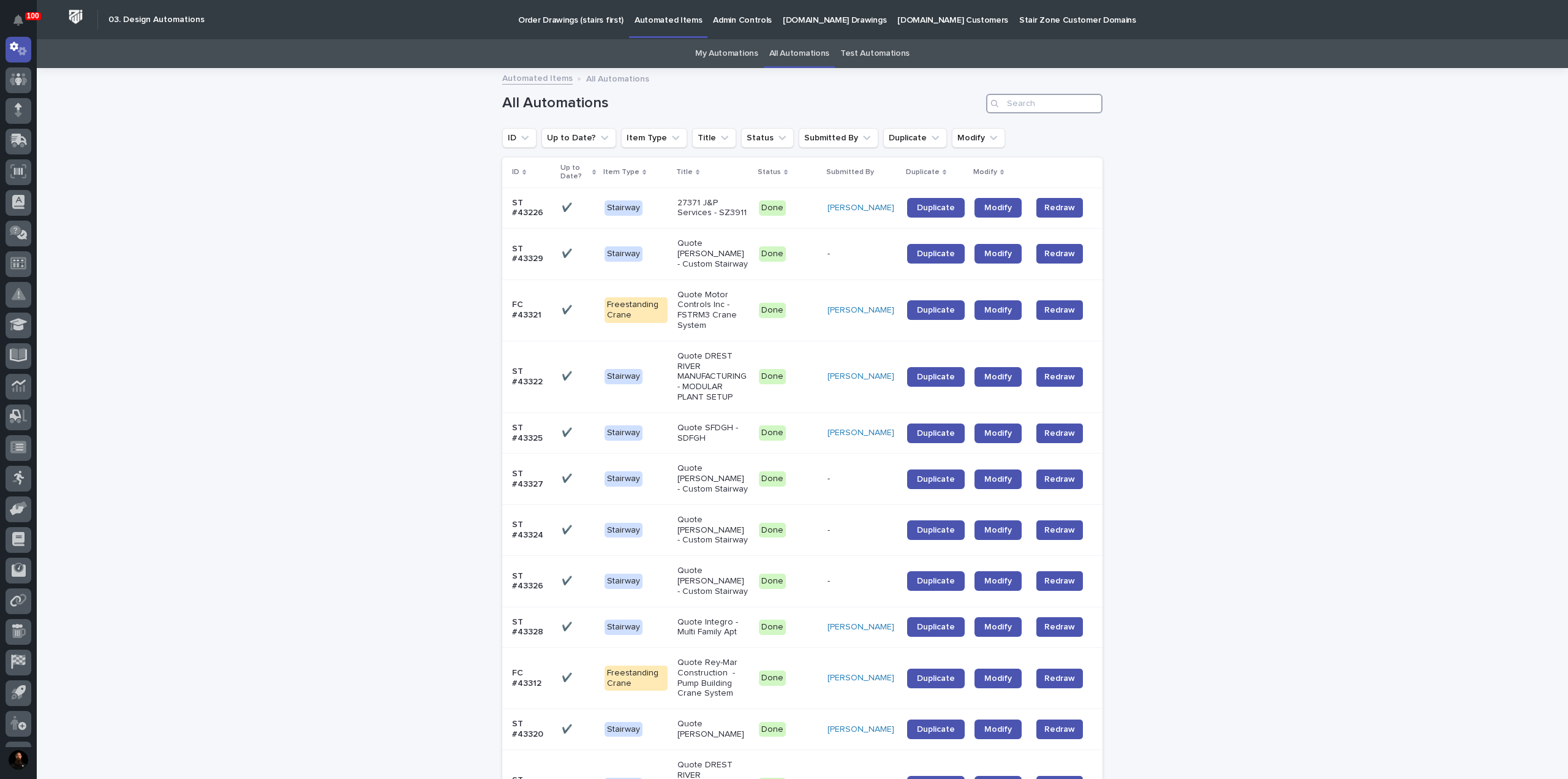
click at [784, 102] on input "Search" at bounding box center [1044, 103] width 116 height 19
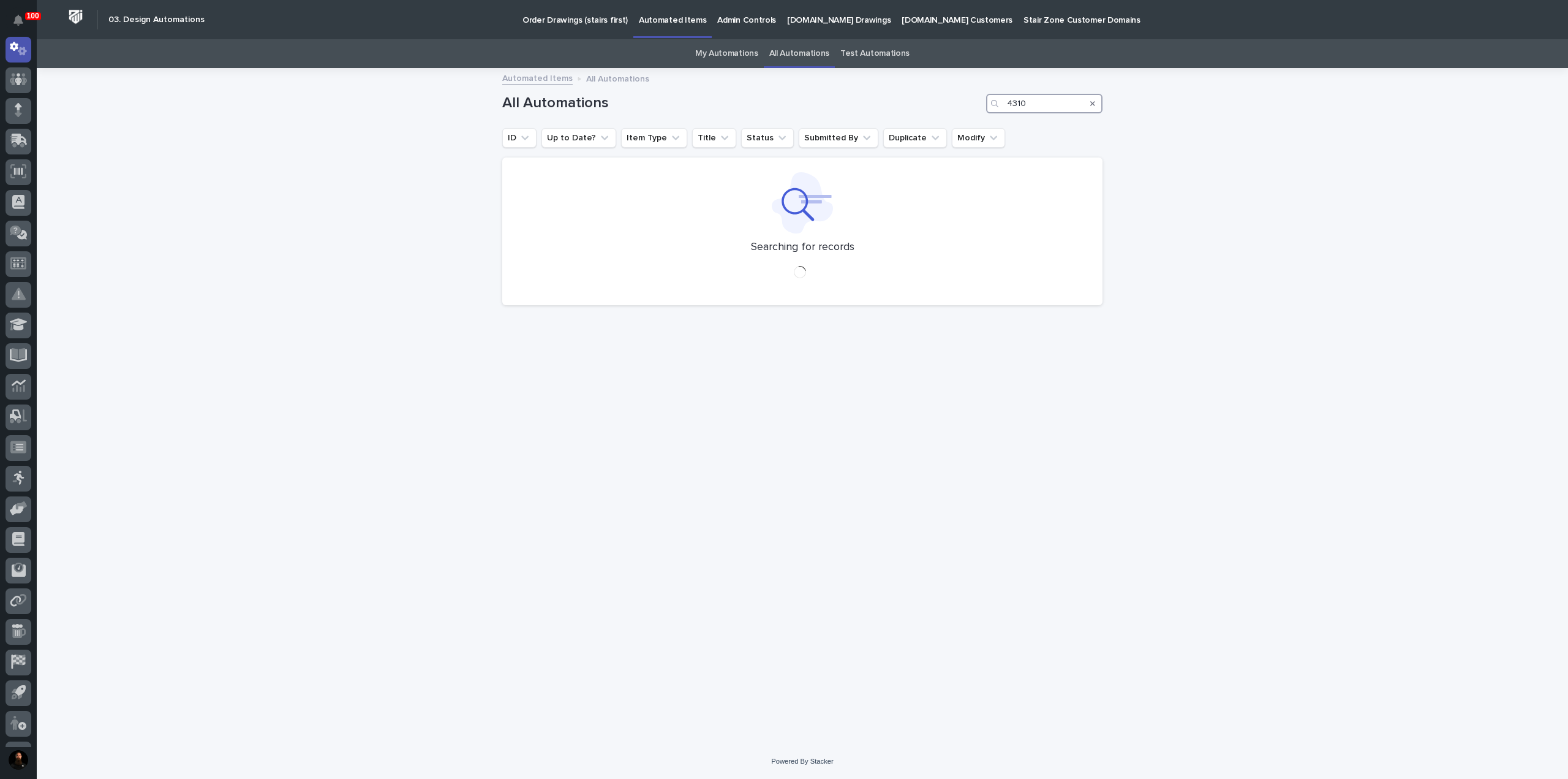
type input "43108"
click at [731, 63] on link "My Automations" at bounding box center [726, 54] width 63 height 29
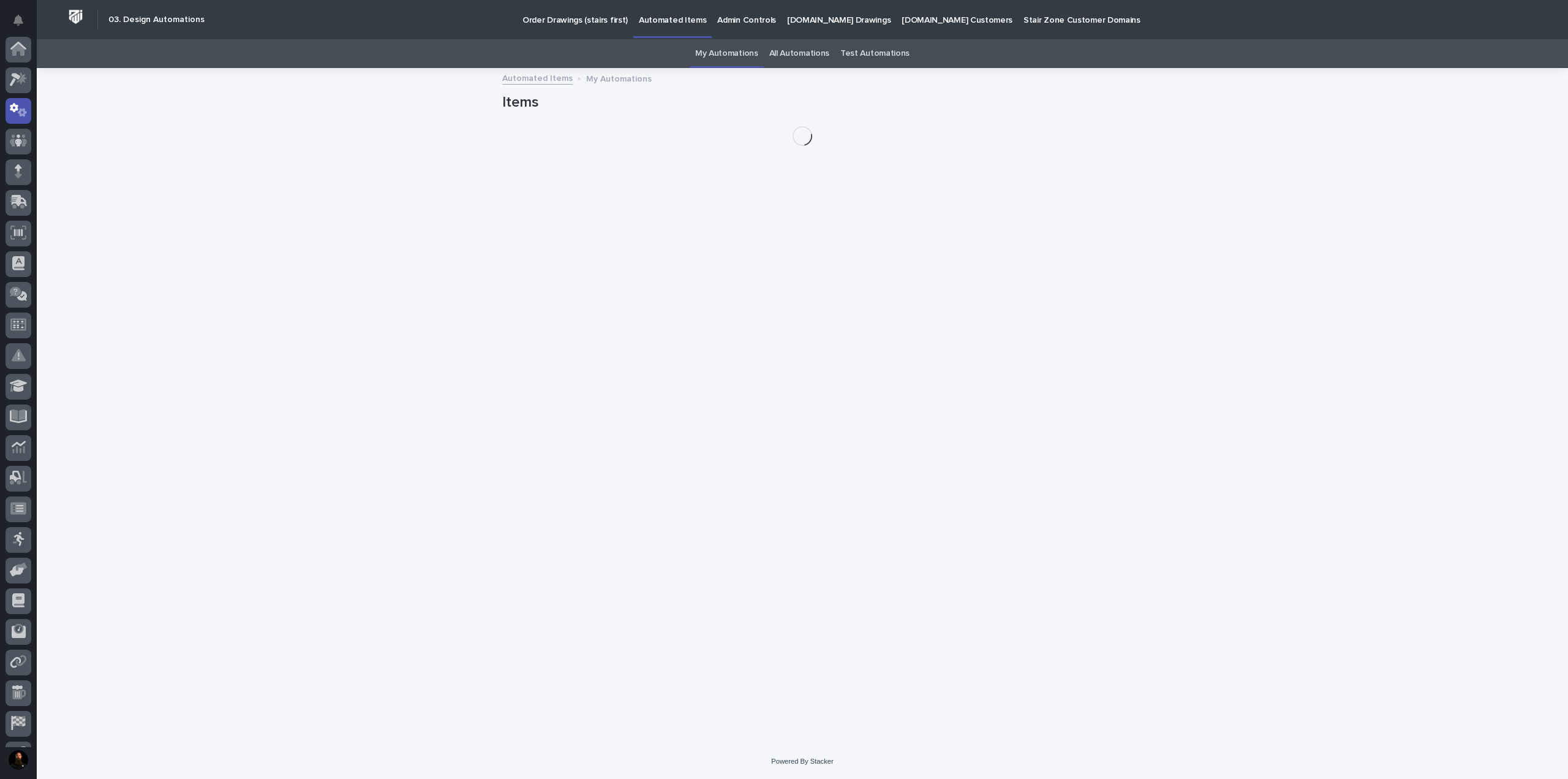
scroll to position [61, 0]
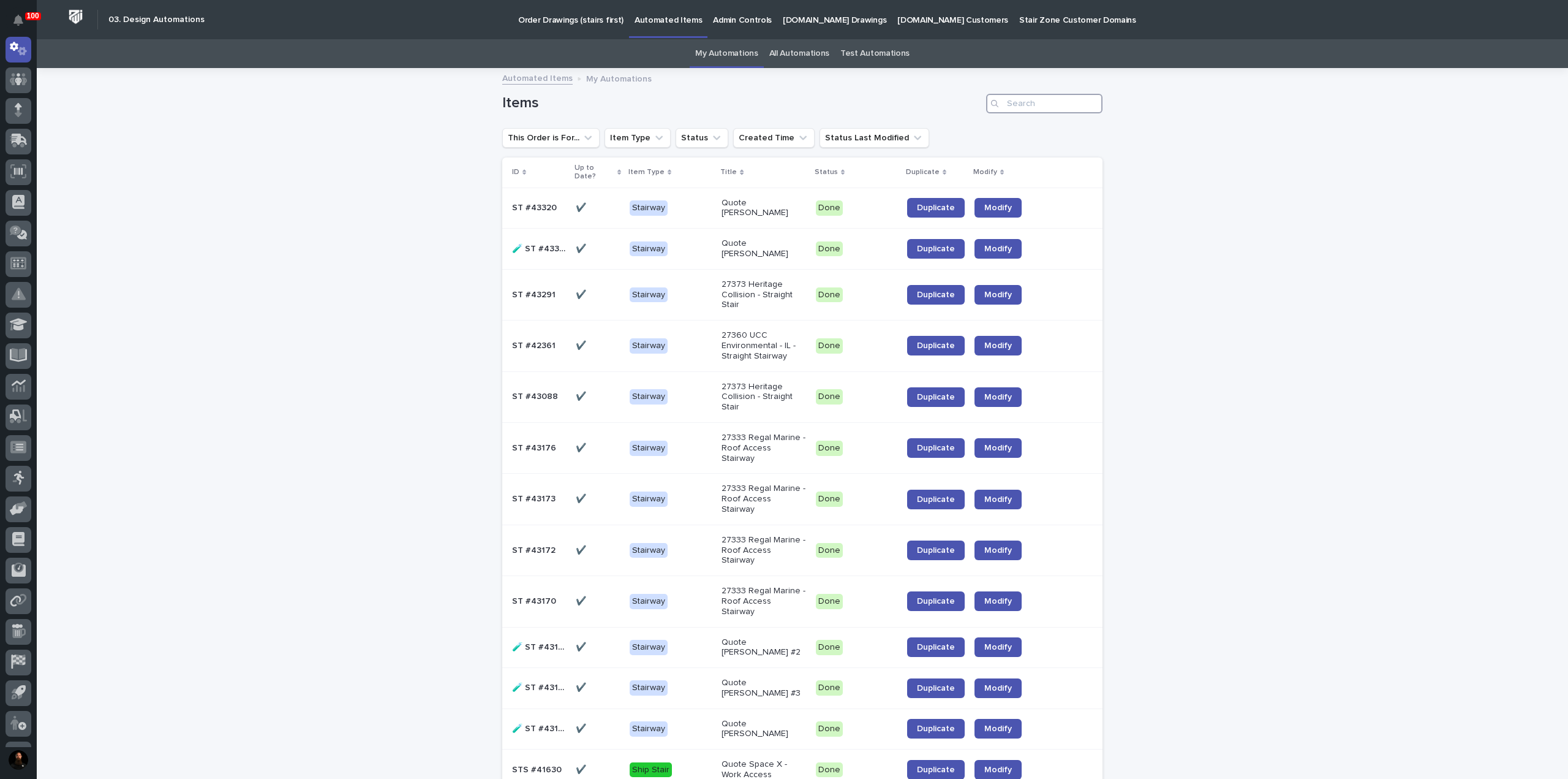
click at [1067, 103] on input "Search" at bounding box center [1044, 103] width 116 height 19
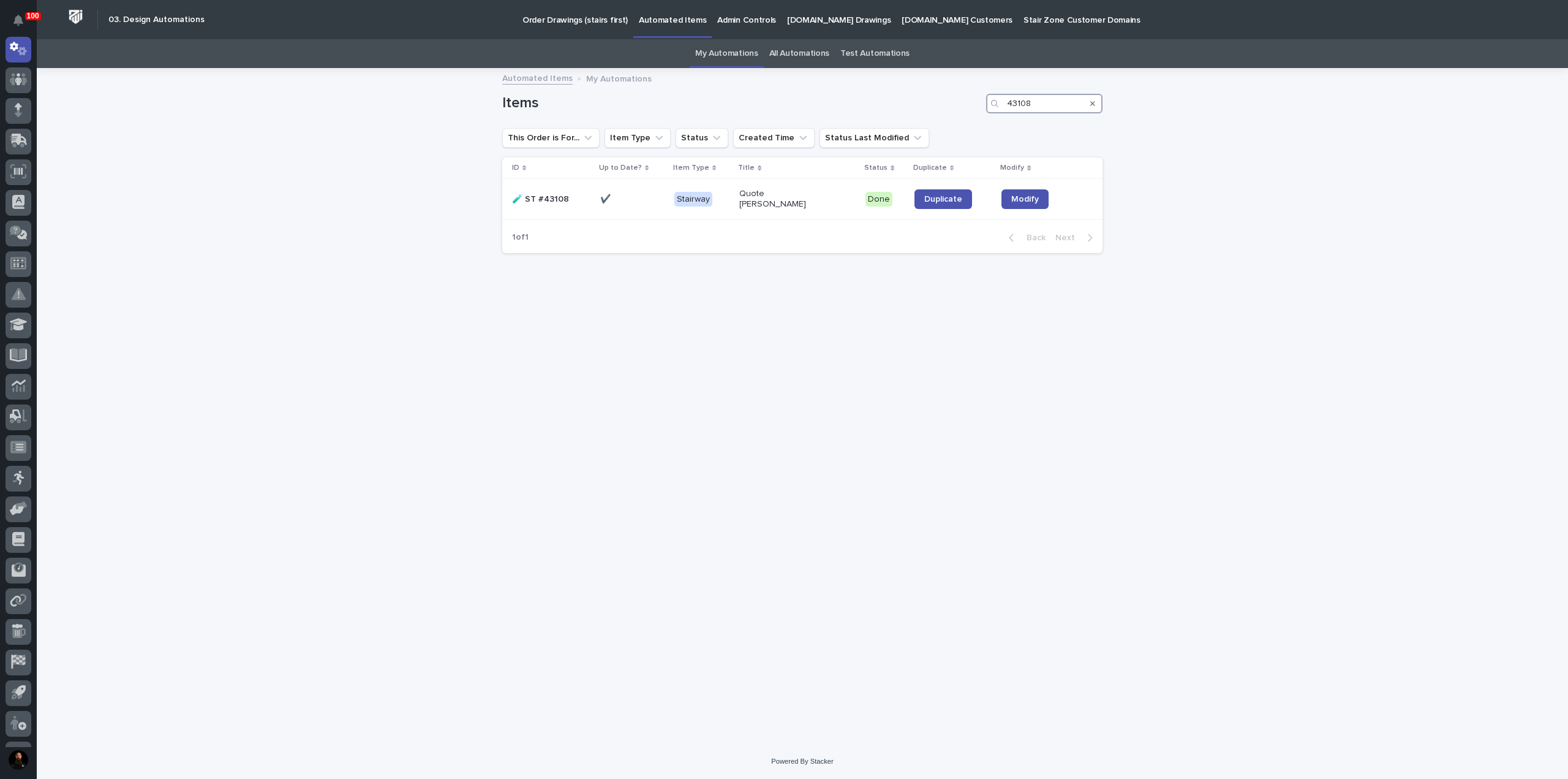
type input "43108"
click at [686, 471] on div "Loading... Saving… Loading... Saving… Items 43108 This Order is For... Item Typ…" at bounding box center [802, 391] width 613 height 644
click at [546, 203] on p "🧪 ST #43108" at bounding box center [541, 198] width 60 height 13
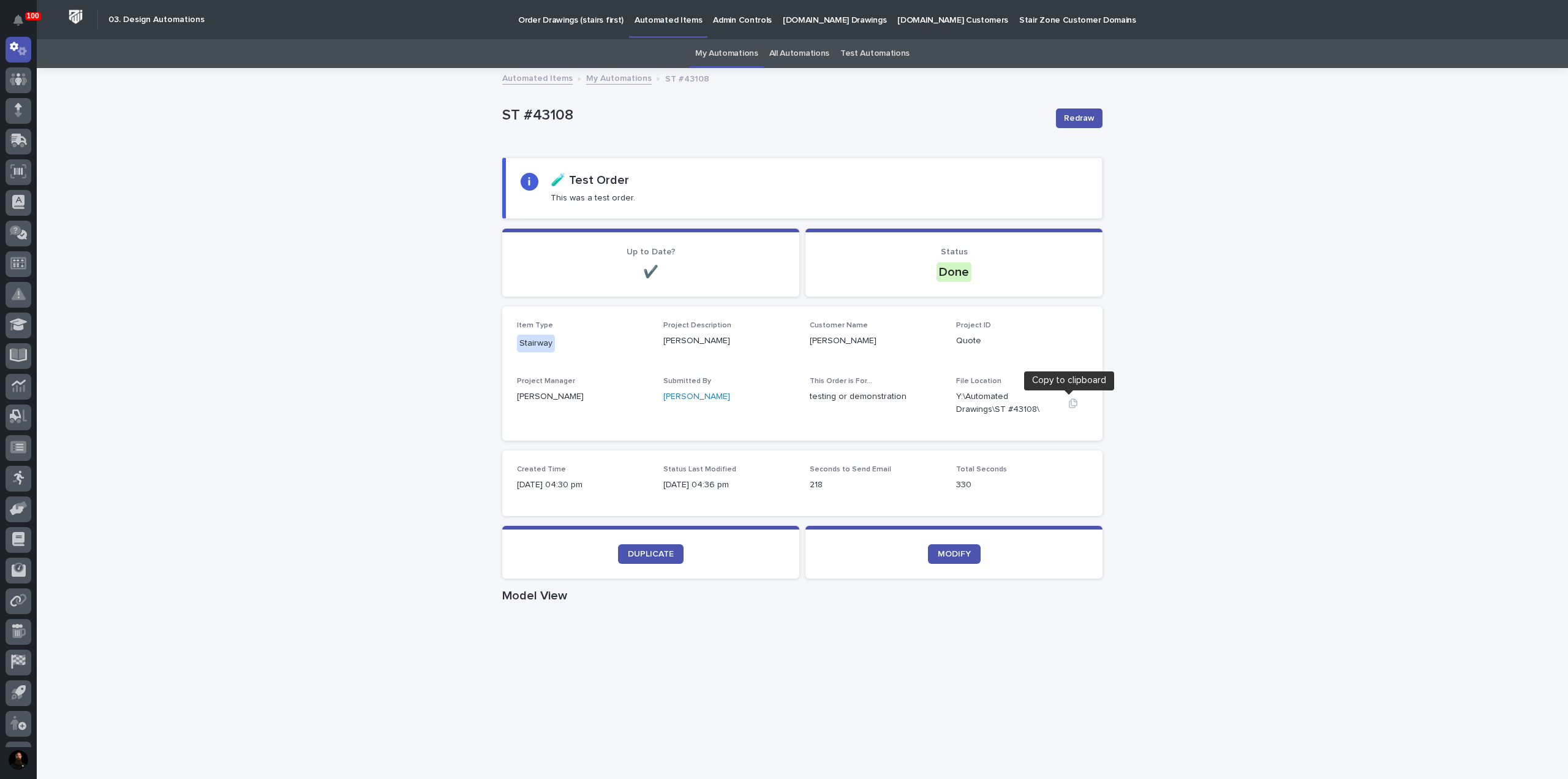
click at [1072, 401] on icon "button" at bounding box center [1074, 403] width 8 height 9
click at [547, 114] on p "ST #43108" at bounding box center [774, 115] width 544 height 18
click at [464, 127] on div "Loading... Saving… Loading... Saving… ST #43108 Redraw ST #43108 Redraw Sorry, …" at bounding box center [803, 745] width 1532 height 1352
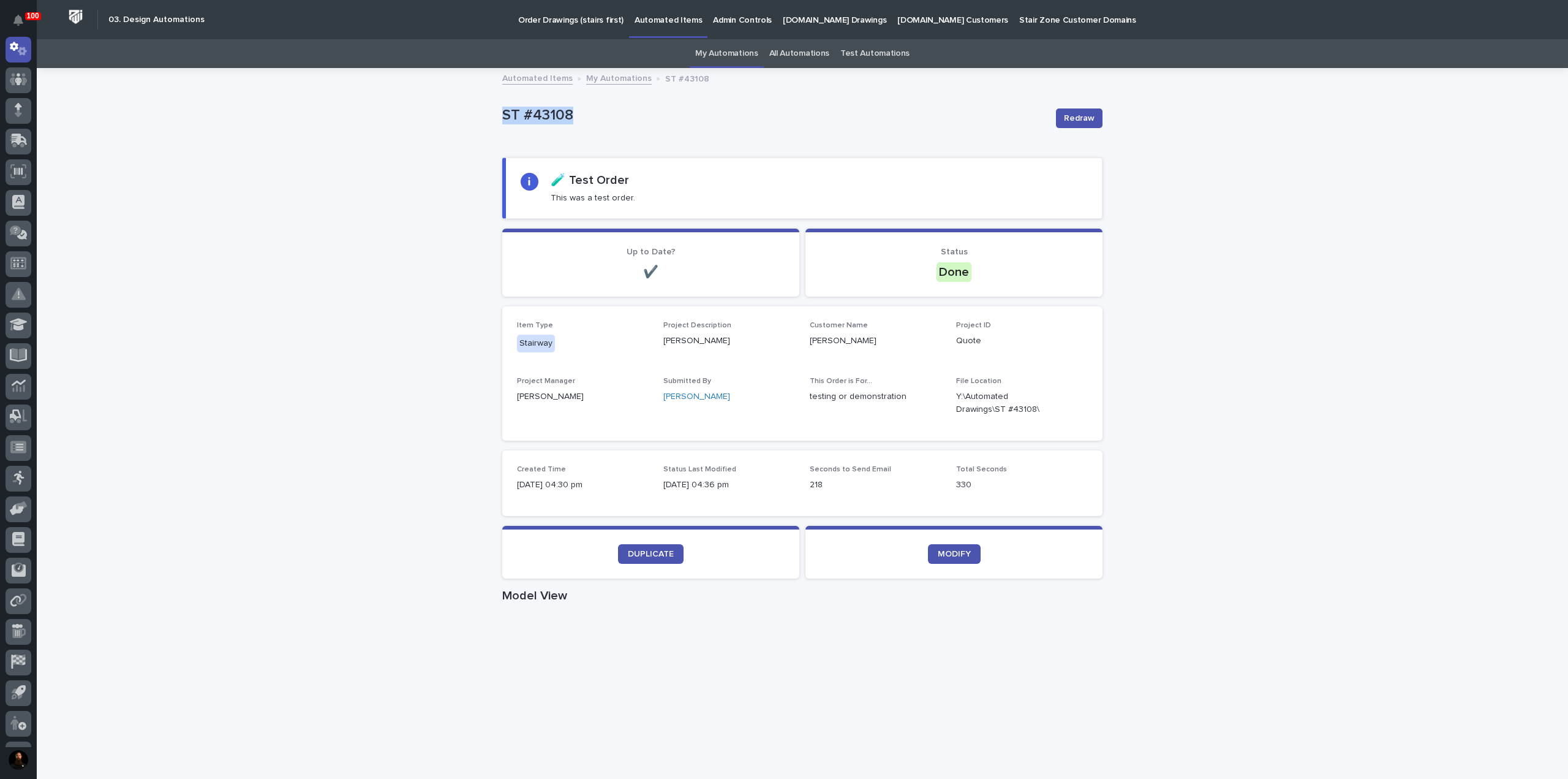
drag, startPoint x: 471, startPoint y: 119, endPoint x: 581, endPoint y: 125, distance: 110.2
click at [581, 128] on div "Loading... Saving… Loading... Saving… ST #43108 Redraw ST #43108 Redraw Sorry, …" at bounding box center [803, 745] width 1532 height 1352
click at [581, 117] on p "ST #43108" at bounding box center [774, 115] width 544 height 18
drag, startPoint x: 584, startPoint y: 113, endPoint x: 439, endPoint y: 125, distance: 145.5
click at [439, 125] on div "Loading... Saving… Loading... Saving… ST #43108 Redraw ST #43108 Redraw Sorry, …" at bounding box center [803, 745] width 1532 height 1352
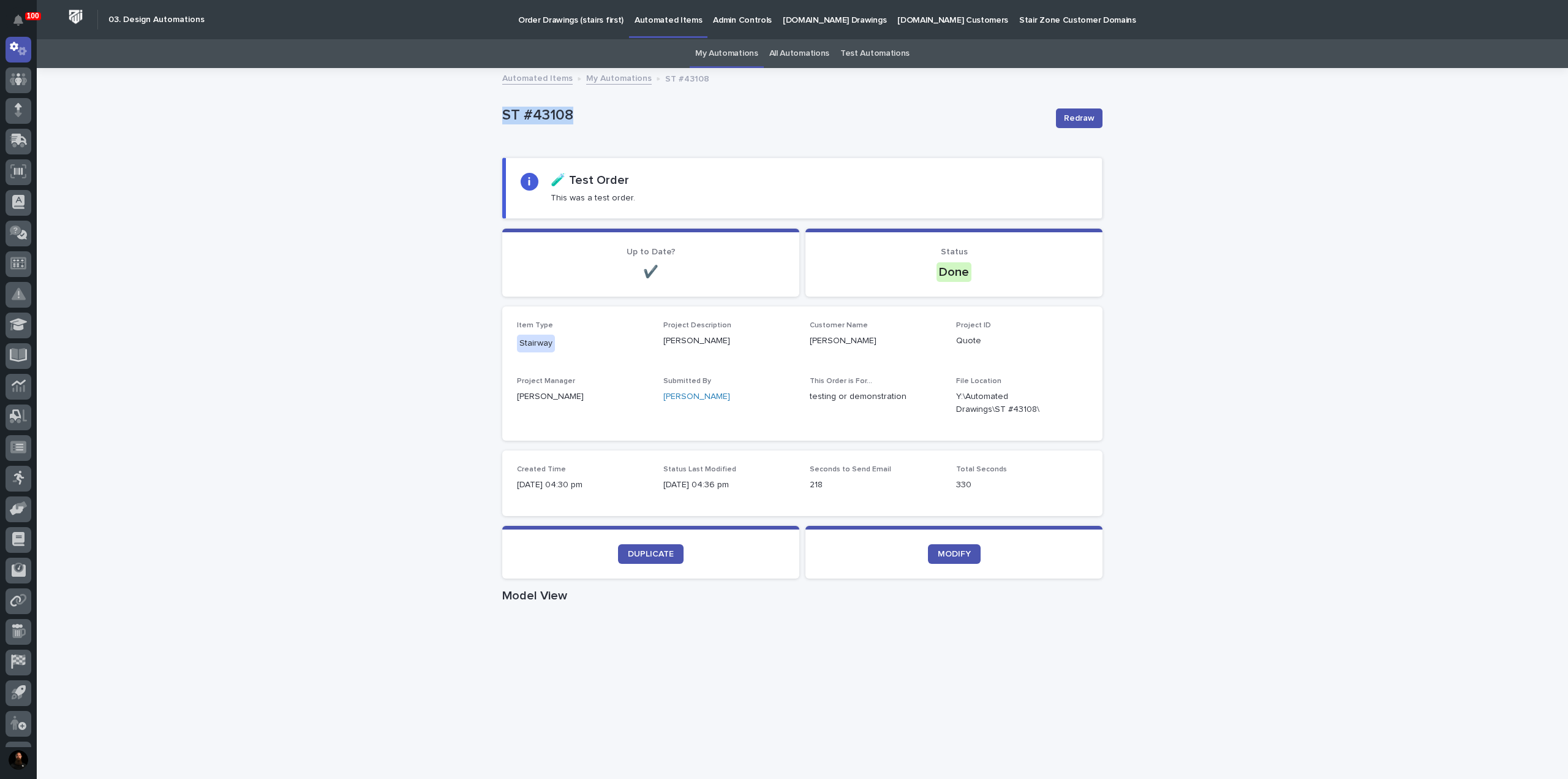
click at [439, 125] on div "Loading... Saving… Loading... Saving… ST #43108 Redraw ST #43108 Redraw Sorry, …" at bounding box center [803, 745] width 1532 height 1352
click at [549, 112] on p "ST #43108" at bounding box center [774, 115] width 544 height 18
click at [589, 106] on div "ST #43108" at bounding box center [774, 114] width 544 height 20
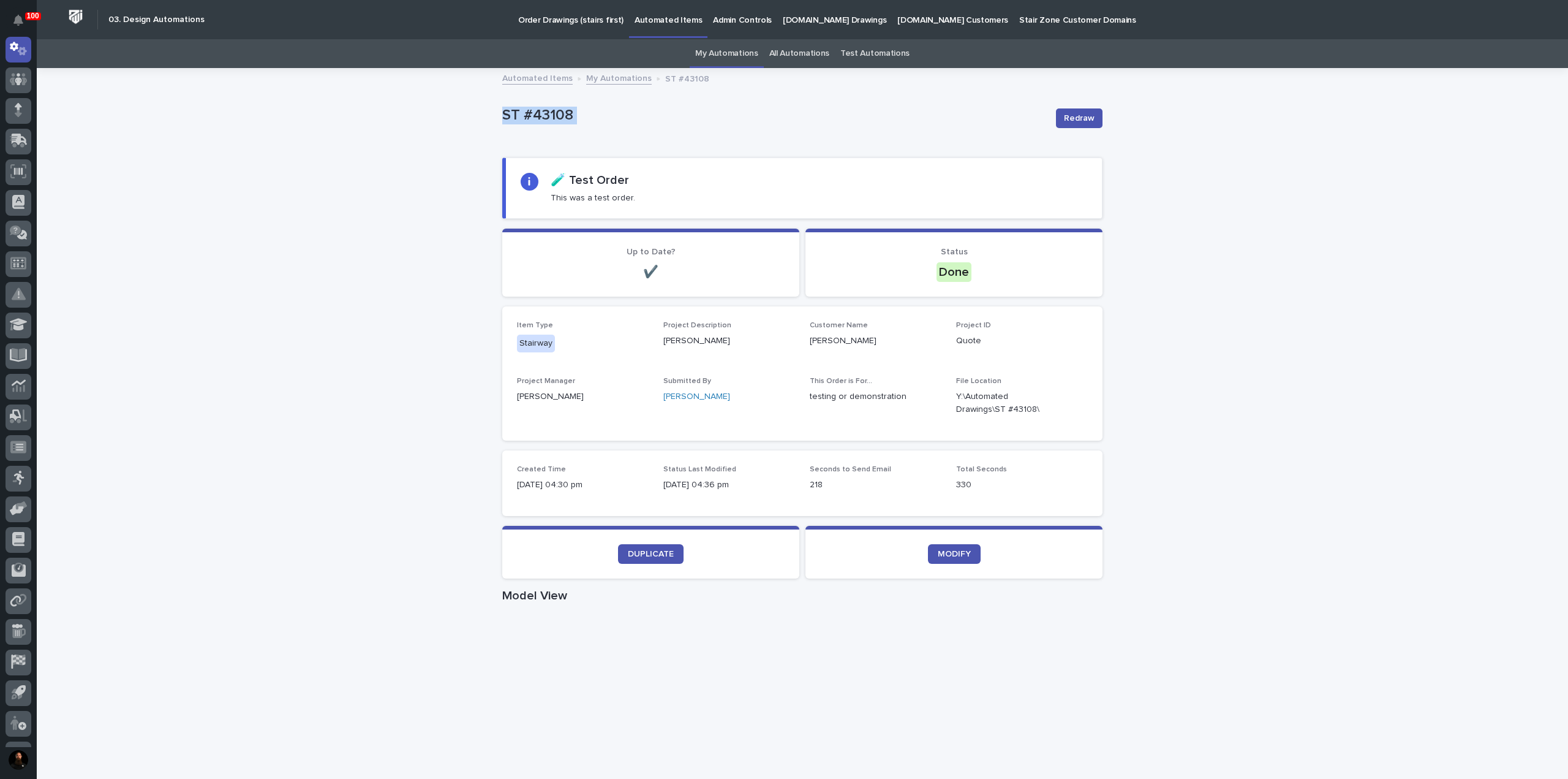
click at [554, 116] on p "ST #43108" at bounding box center [774, 115] width 544 height 18
click at [614, 110] on p "ST #43108" at bounding box center [774, 115] width 544 height 18
drag, startPoint x: 614, startPoint y: 110, endPoint x: 424, endPoint y: 119, distance: 190.2
click at [424, 119] on div "Loading... Saving… Loading... Saving… ST #43108 Redraw ST #43108 Redraw Sorry, …" at bounding box center [803, 745] width 1532 height 1352
click at [424, 119] on div "Loading... Saving… Loading... Saving… ST #43108 Redraw ST #43108 Redraw Sorry, …" at bounding box center [803, 745] width 1532 height 1352
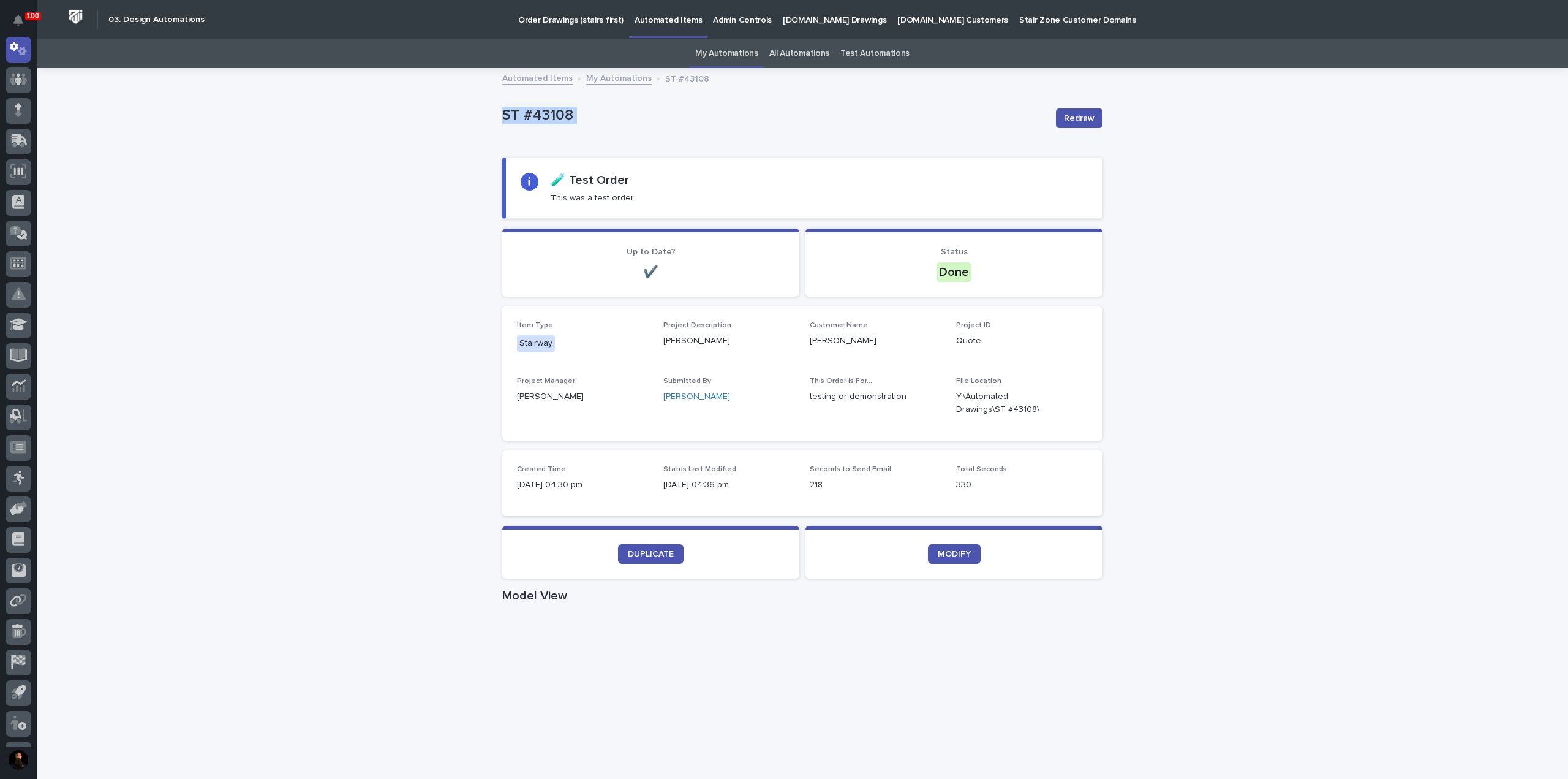
click at [450, 119] on div "Loading... Saving… Loading... Saving… ST #43108 Redraw ST #43108 Redraw Sorry, …" at bounding box center [803, 745] width 1532 height 1352
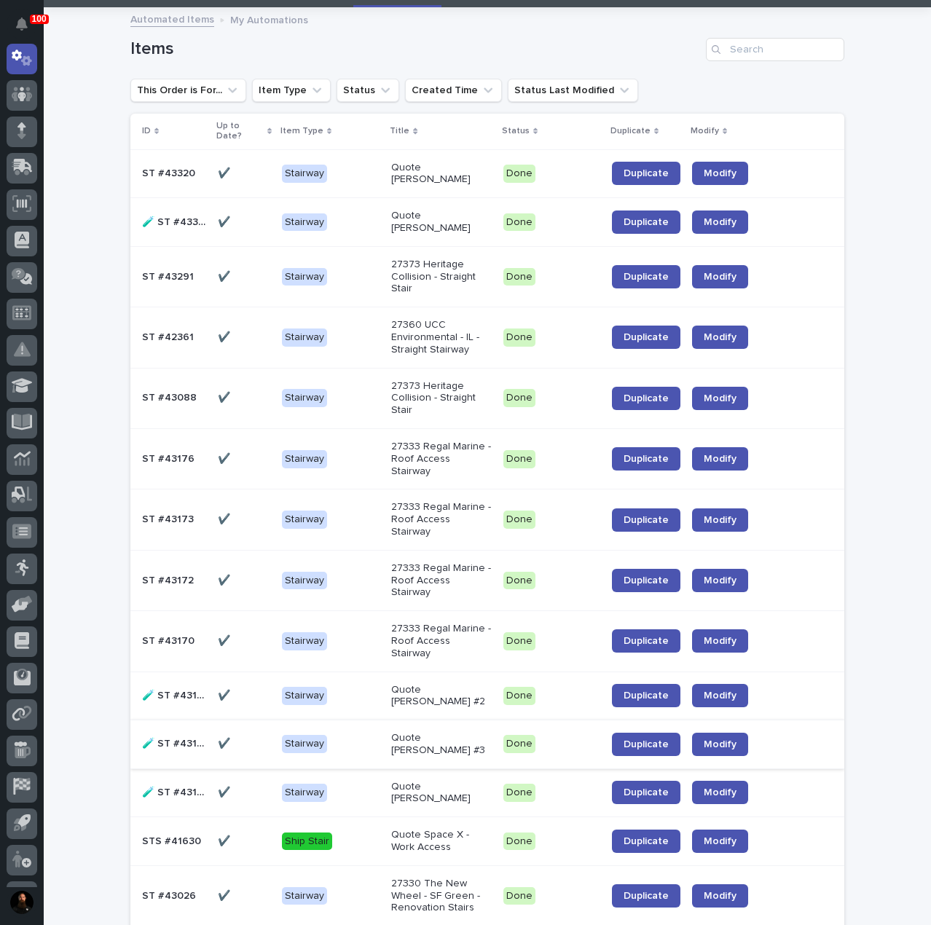
scroll to position [97, 0]
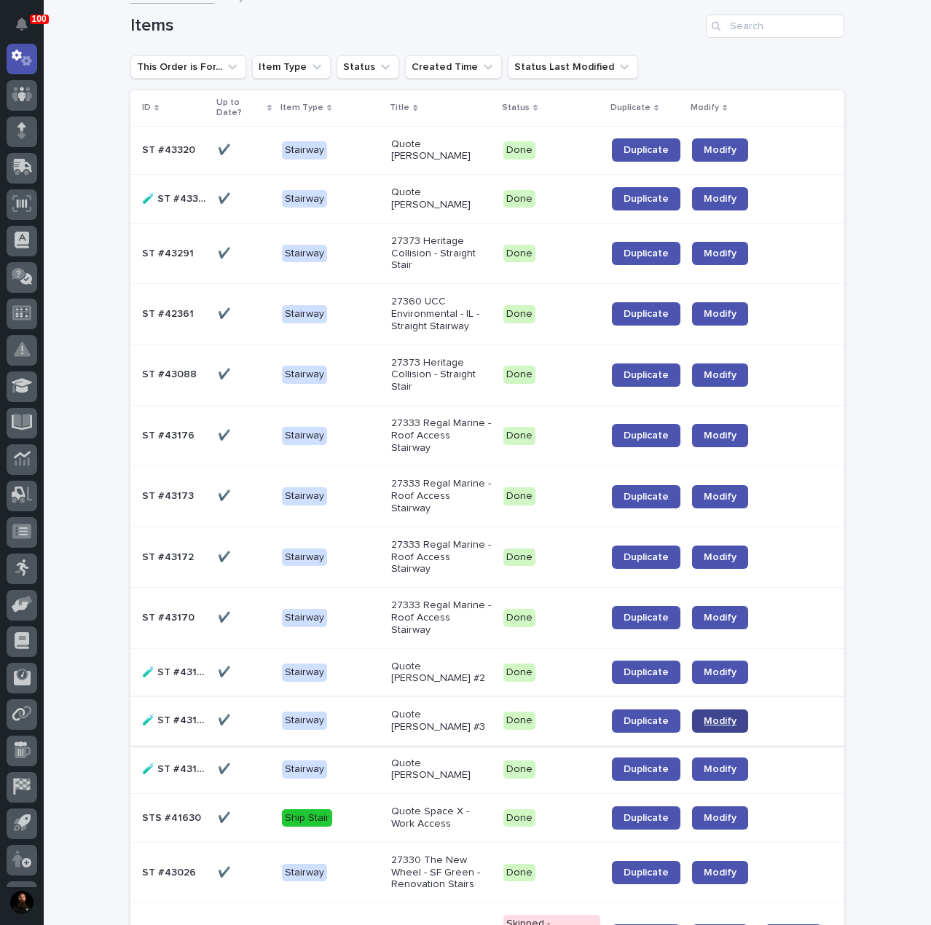
click at [729, 716] on span "Modify" at bounding box center [720, 721] width 33 height 10
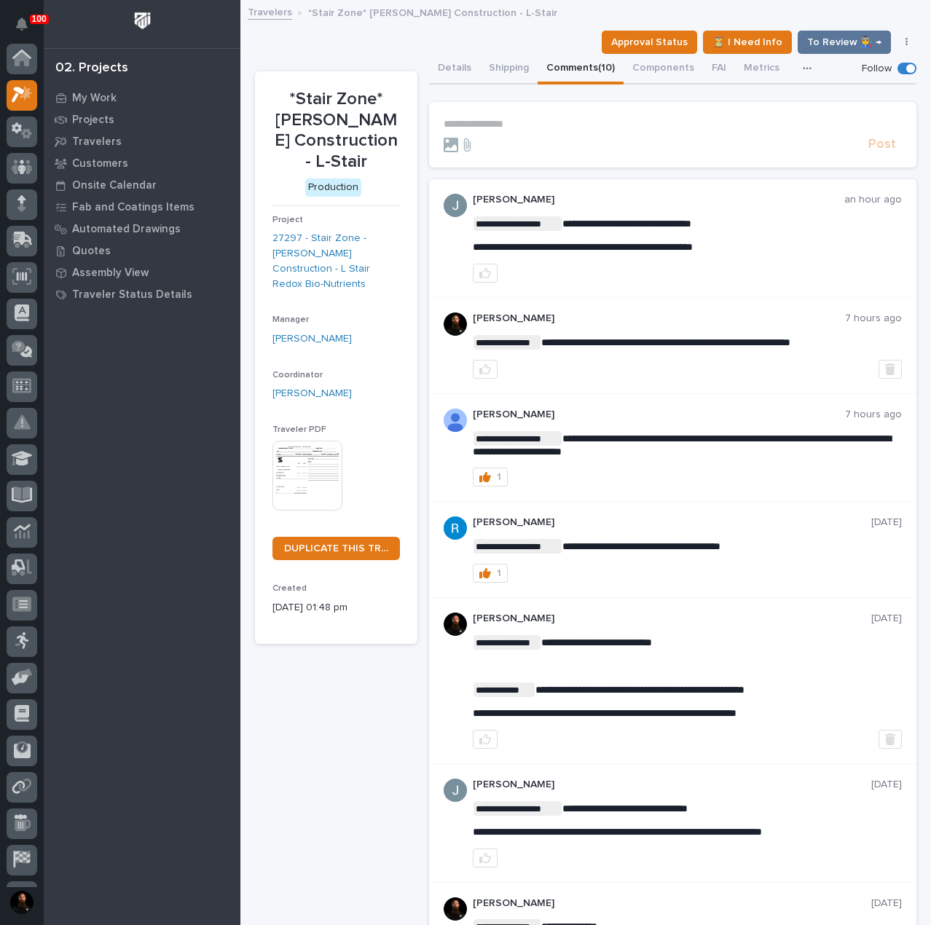
scroll to position [36, 0]
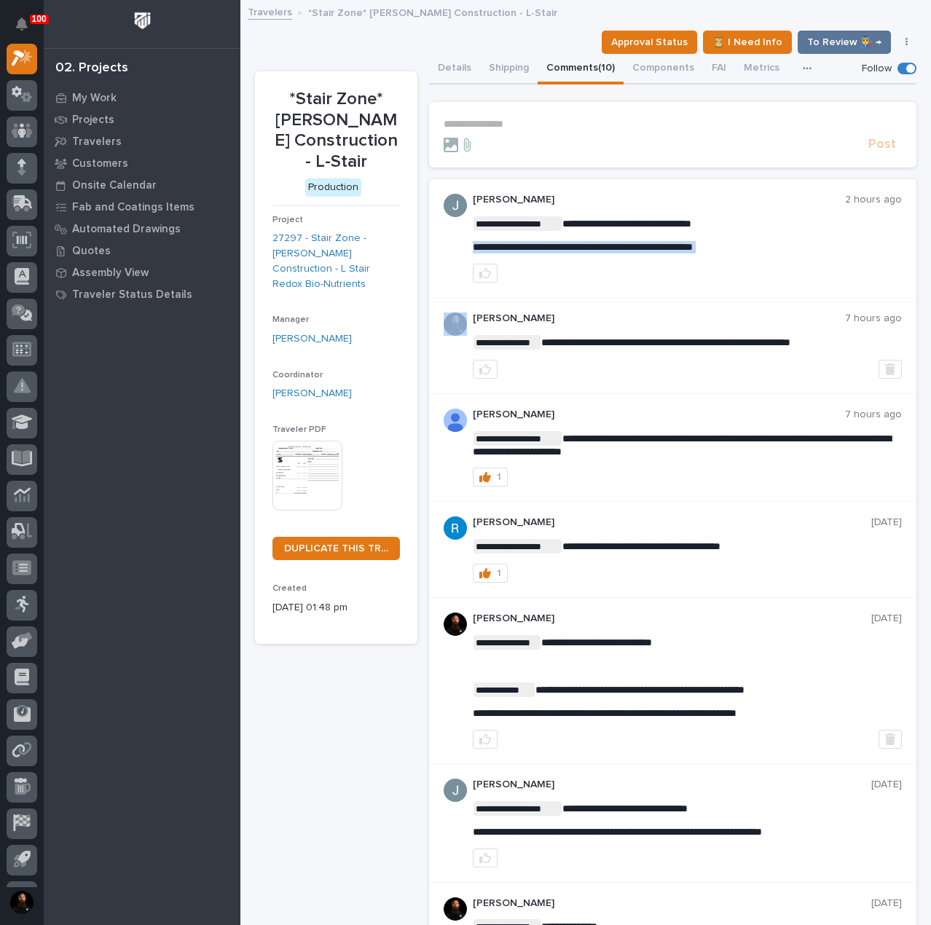
click at [653, 250] on span "**********" at bounding box center [583, 247] width 220 height 10
click at [813, 214] on div "**********" at bounding box center [687, 238] width 429 height 89
click at [736, 240] on div "**********" at bounding box center [687, 234] width 429 height 37
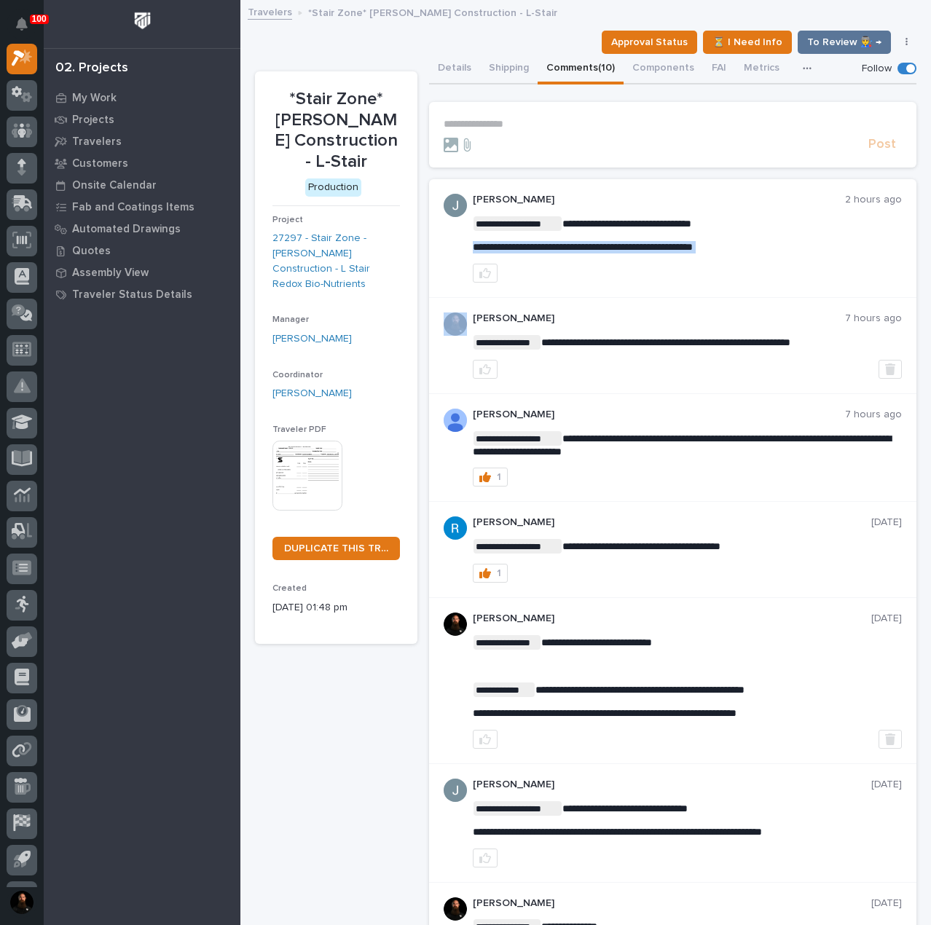
copy div "**********"
click at [753, 222] on p "**********" at bounding box center [687, 223] width 429 height 15
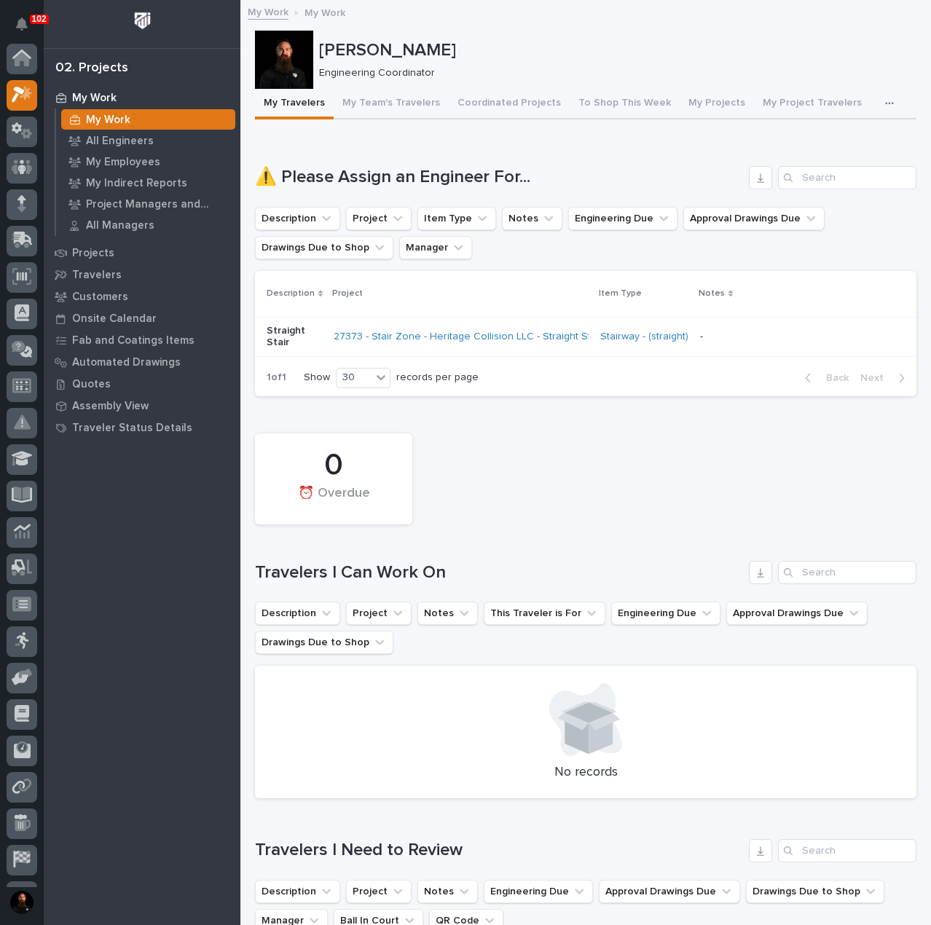
scroll to position [36, 0]
